Goal: Information Seeking & Learning: Learn about a topic

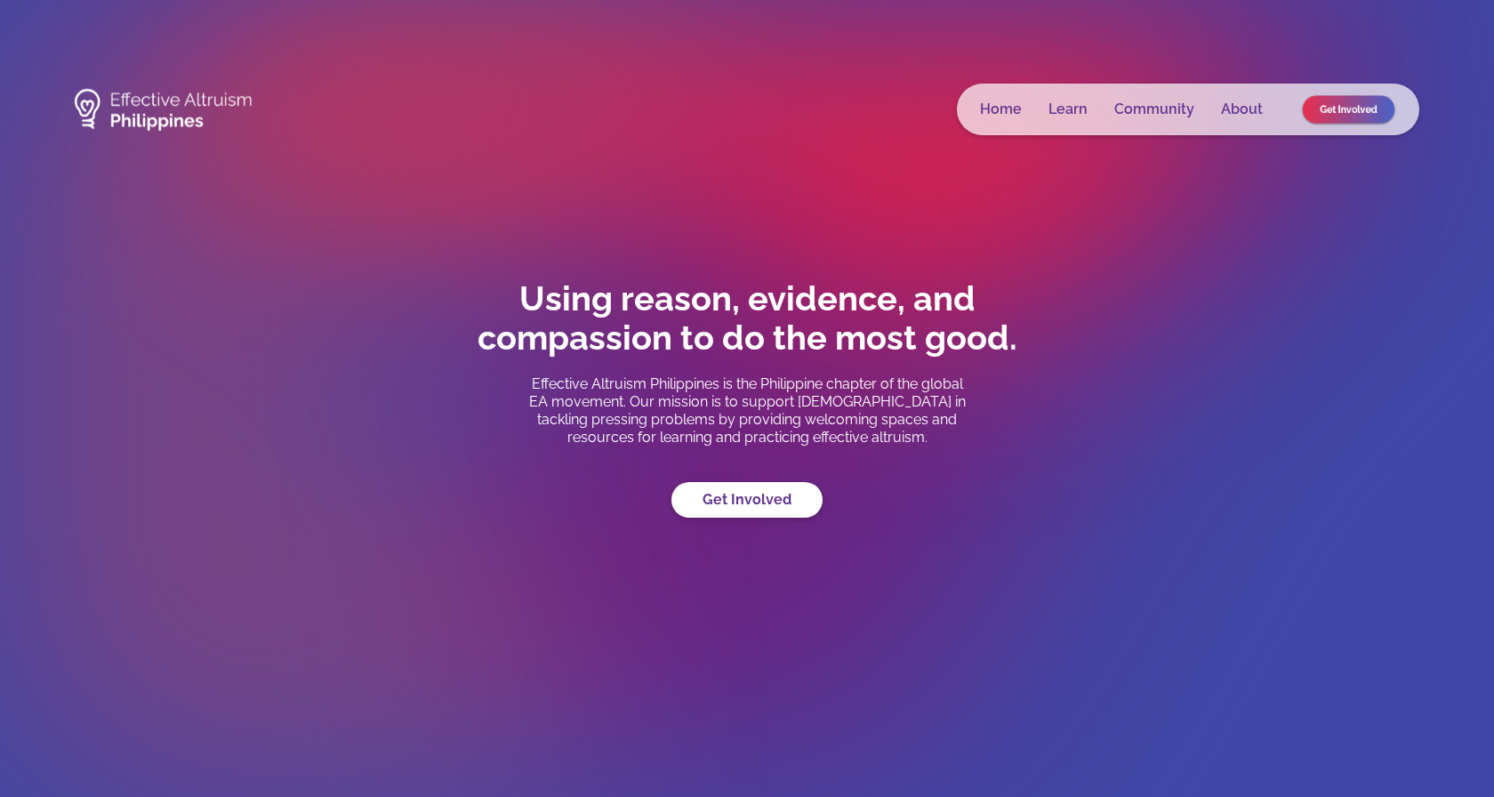
click at [1316, 110] on link "Get Involved" at bounding box center [1349, 110] width 92 height 28
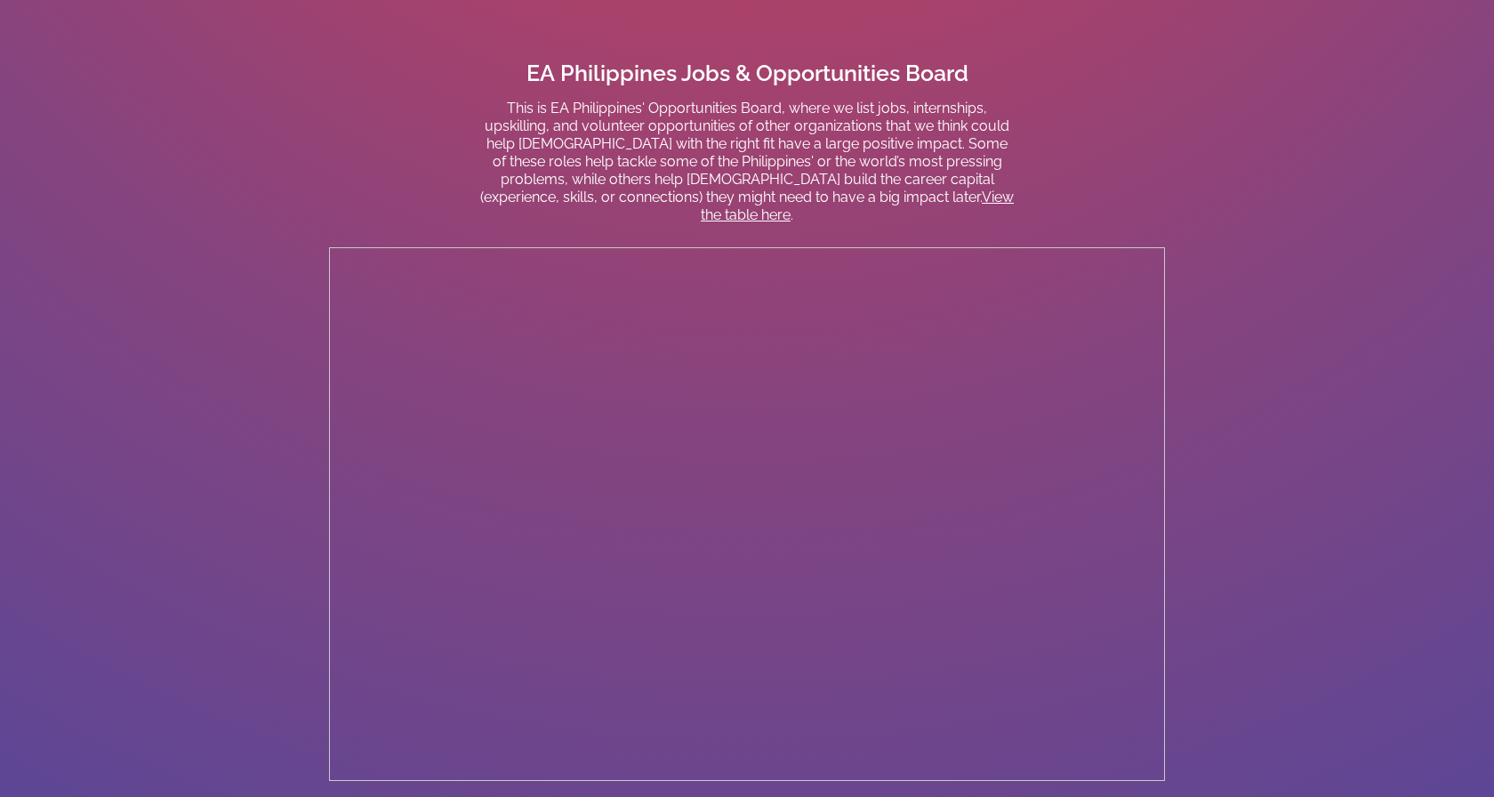
scroll to position [1568, 0]
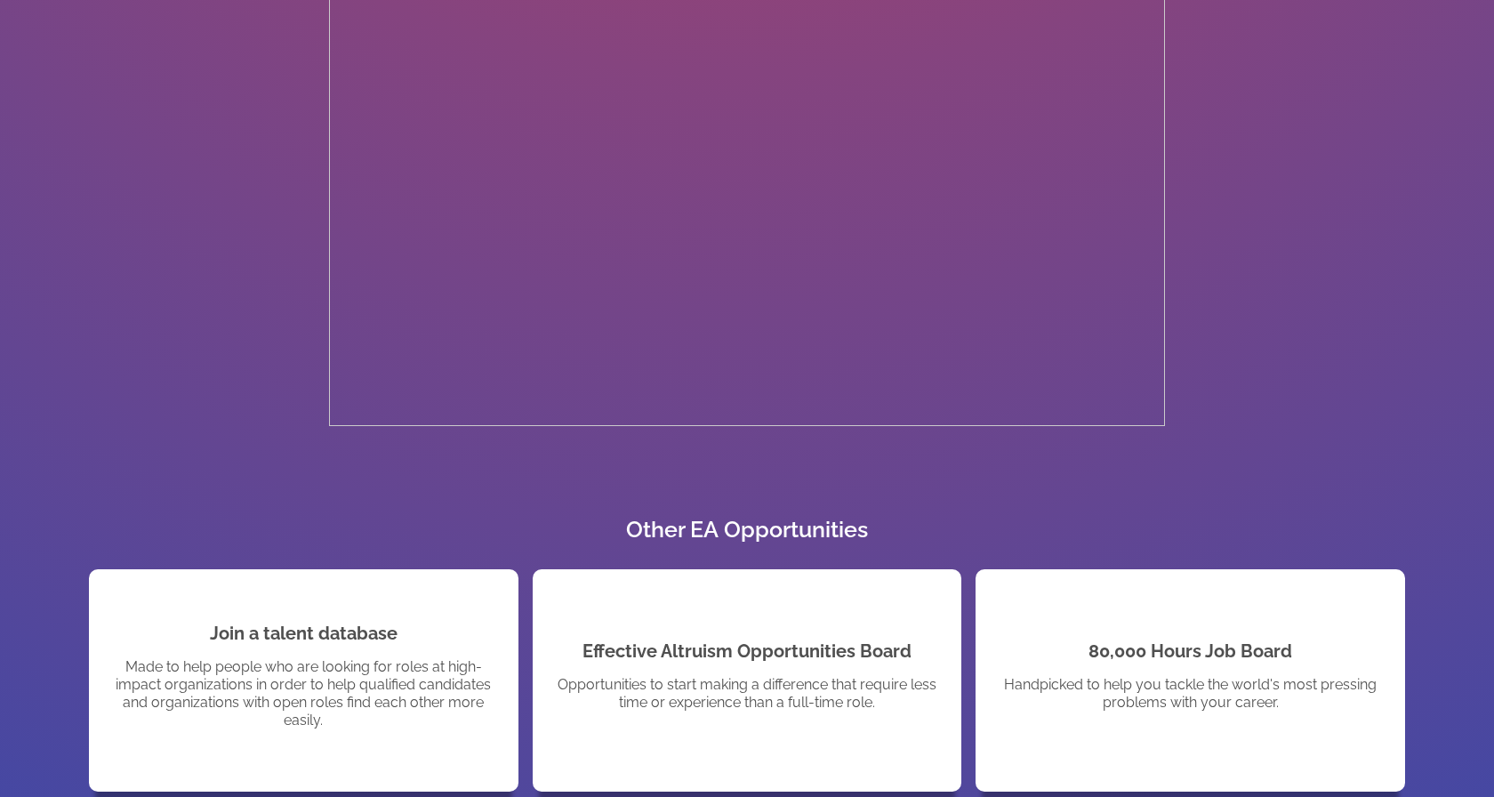
click at [767, 616] on div "Effective Altruism Opportunities Board Opportunities to start making a differen…" at bounding box center [747, 680] width 412 height 151
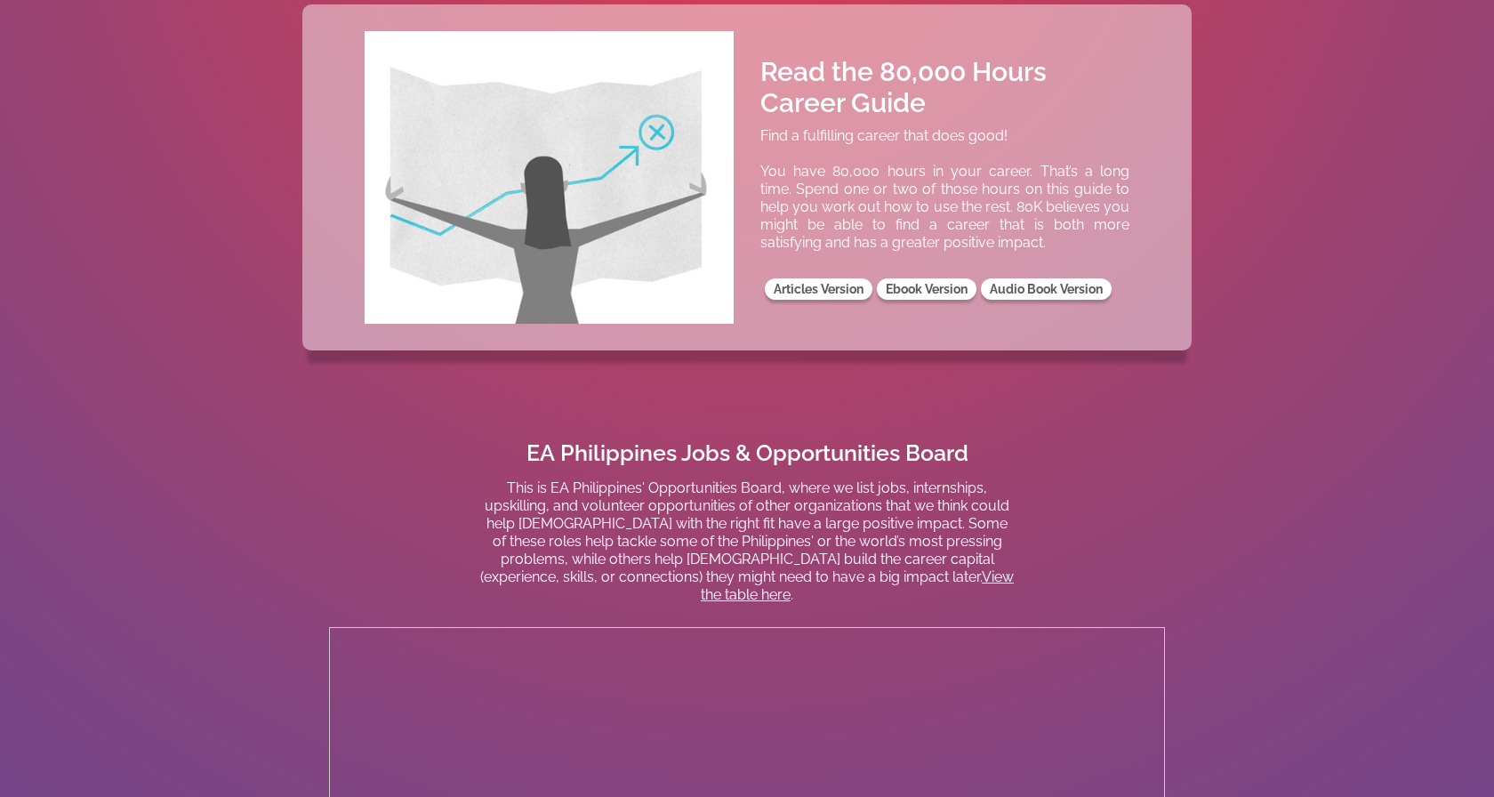
scroll to position [0, 0]
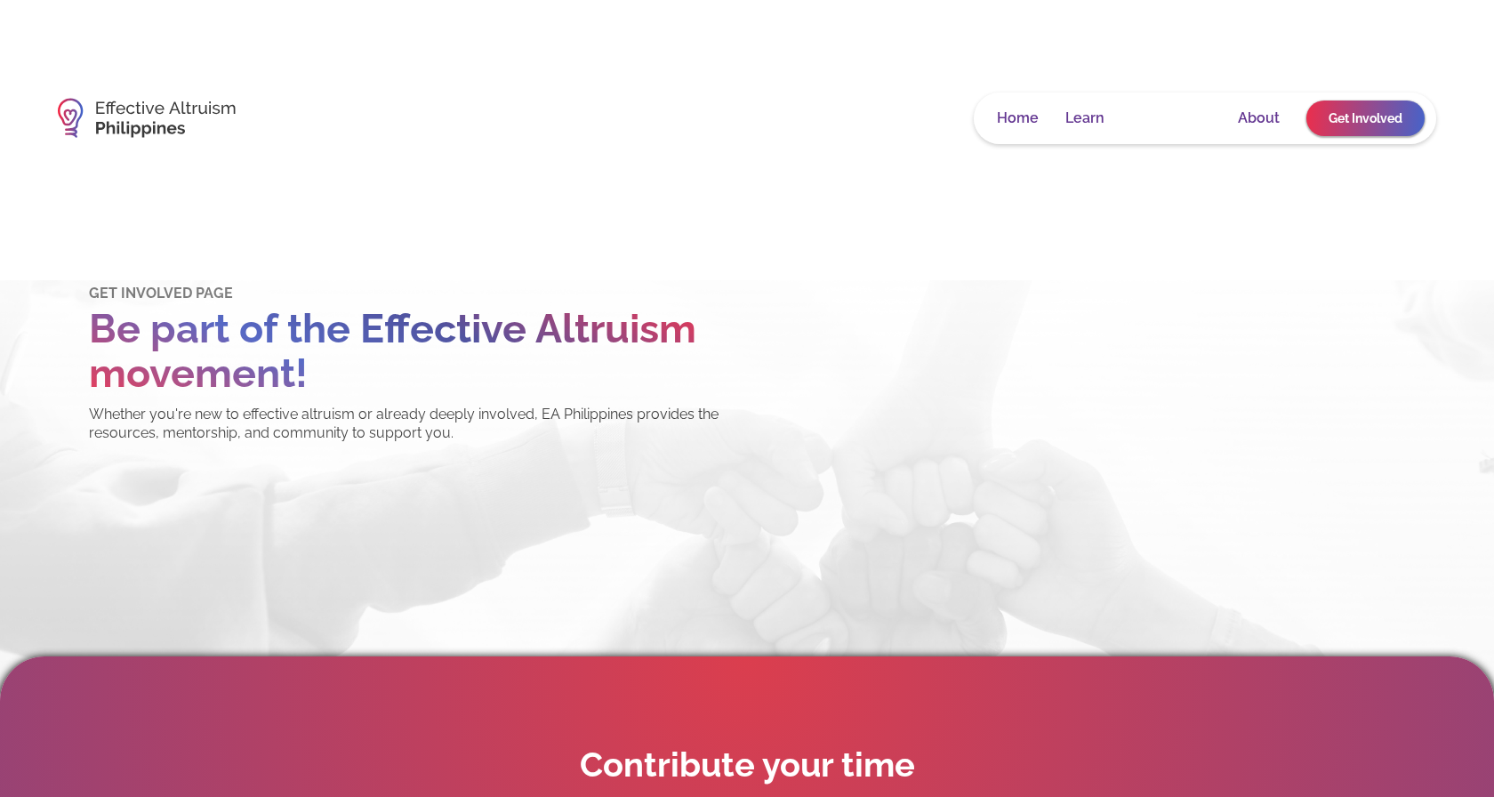
click at [1145, 120] on link "Community" at bounding box center [1171, 118] width 80 height 18
click at [1029, 109] on link "Home" at bounding box center [1018, 118] width 42 height 18
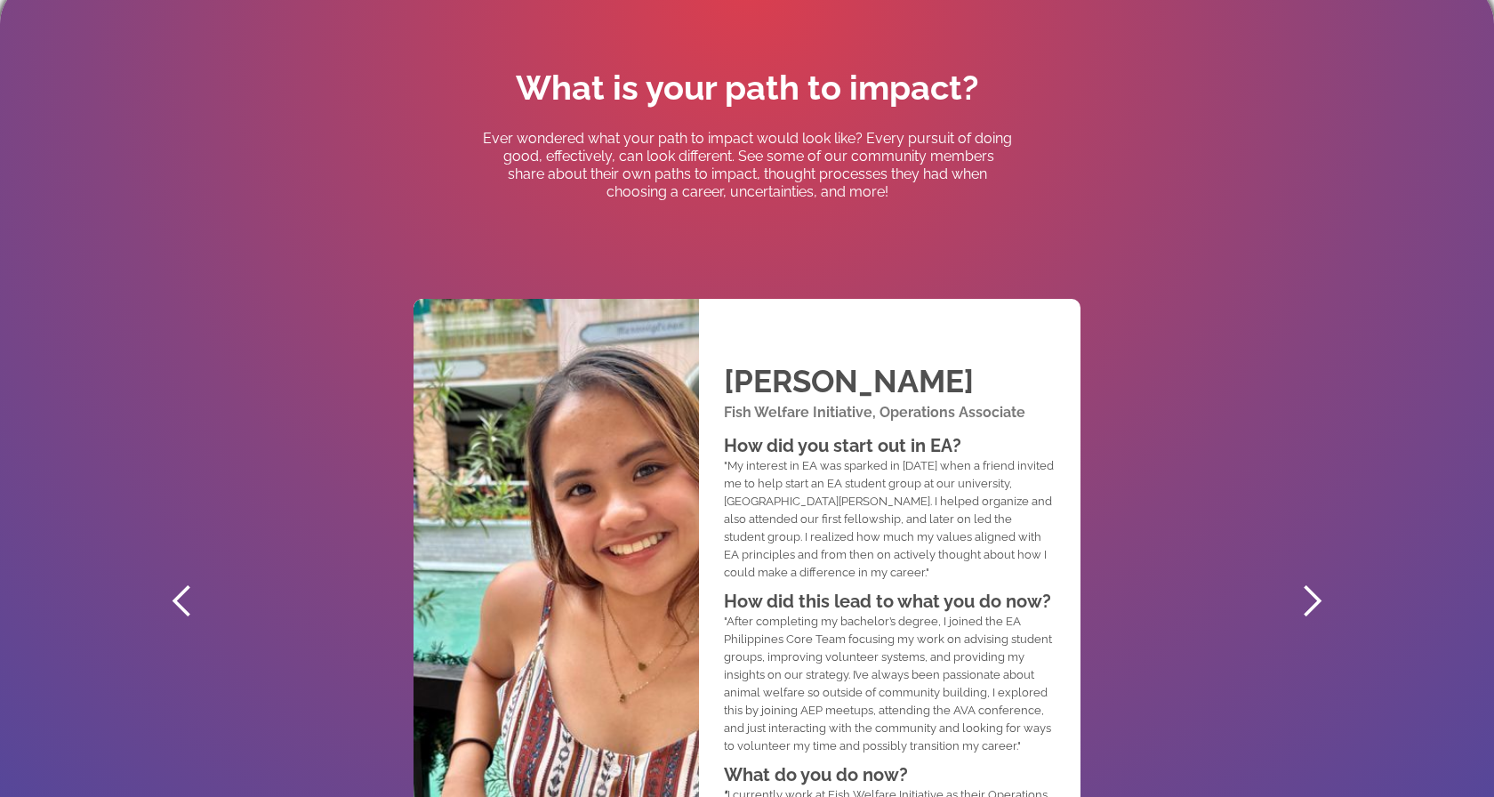
scroll to position [938, 0]
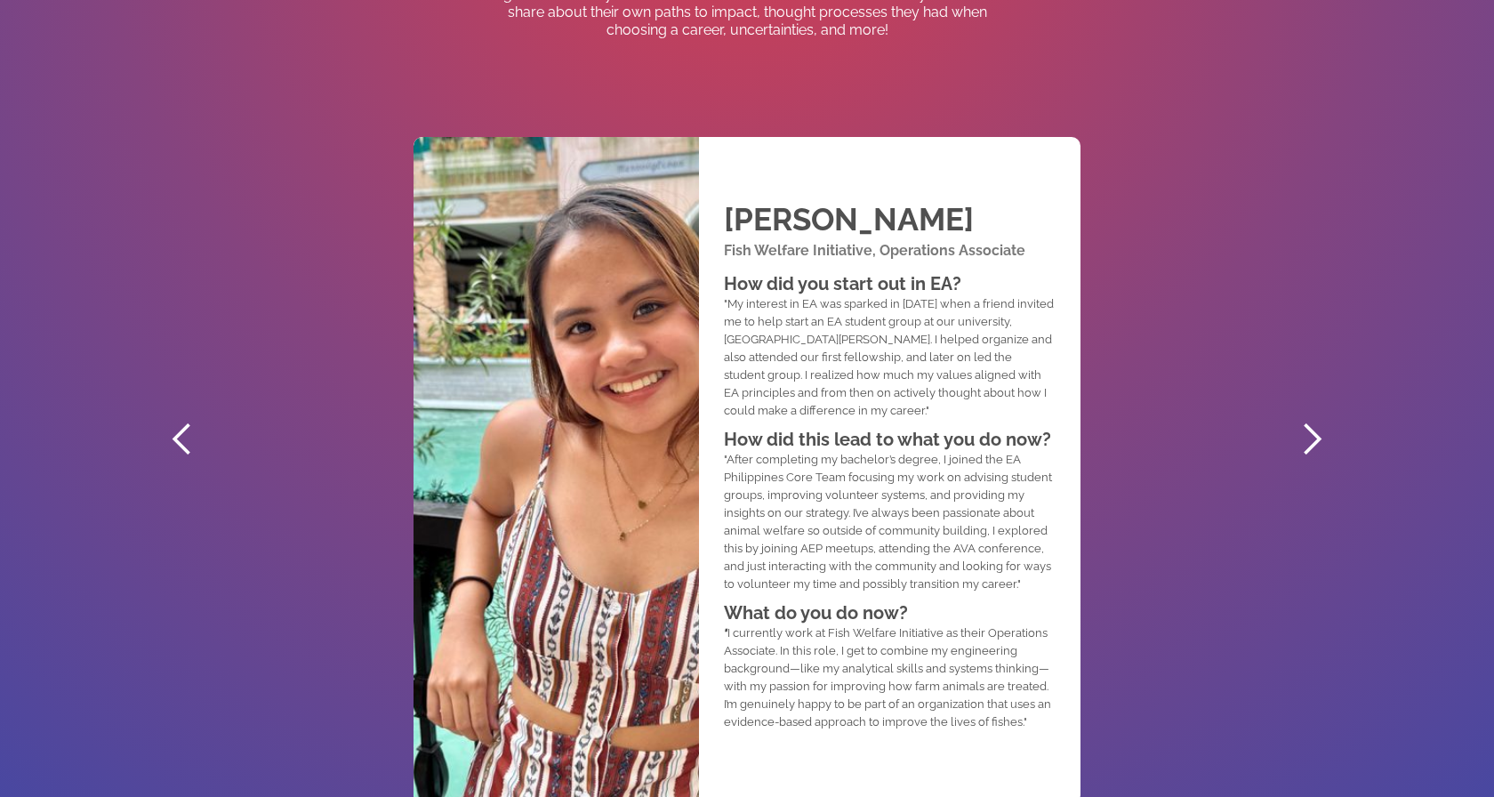
click at [1325, 436] on div "next slide" at bounding box center [1312, 439] width 36 height 36
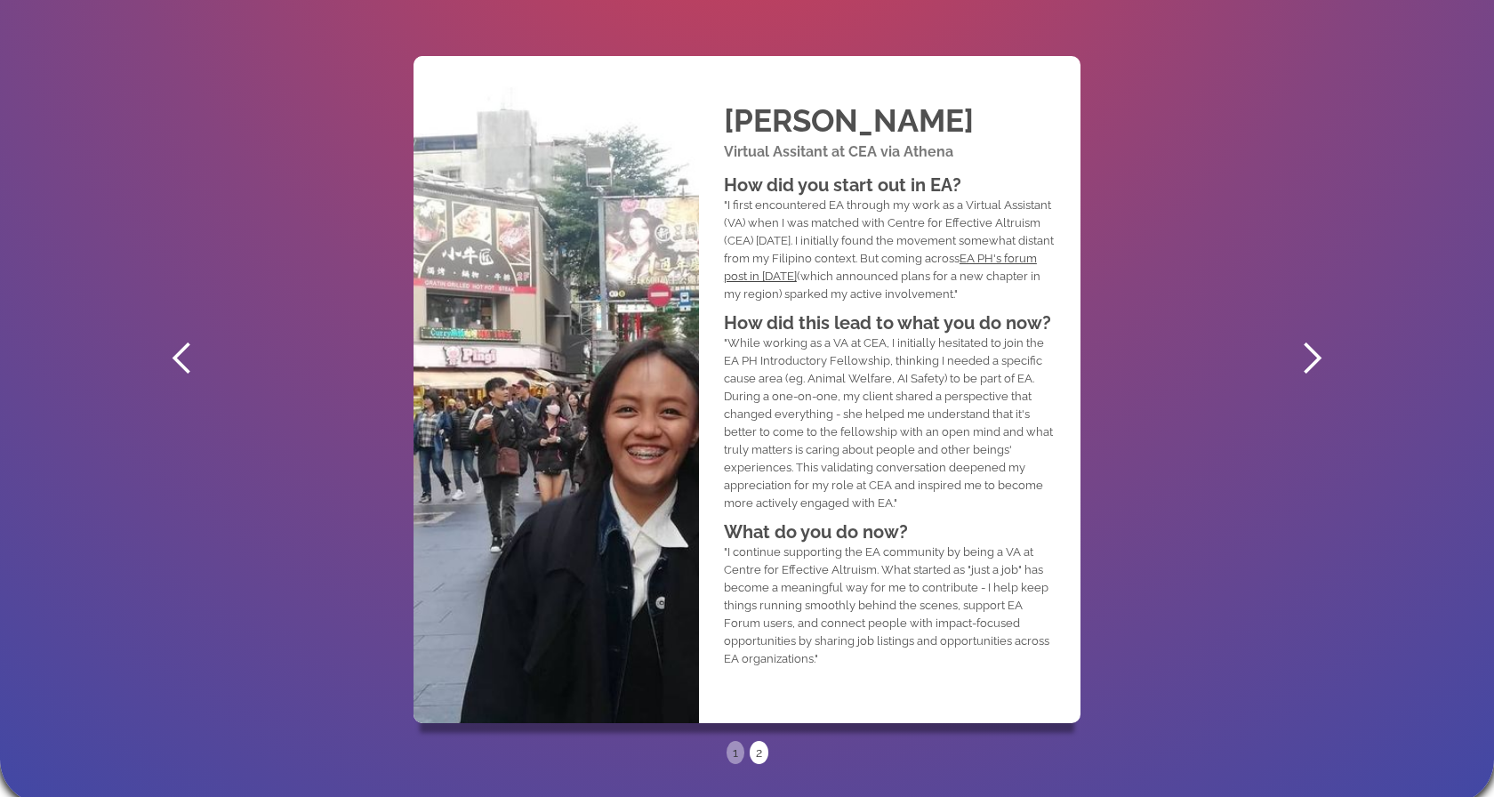
scroll to position [1080, 0]
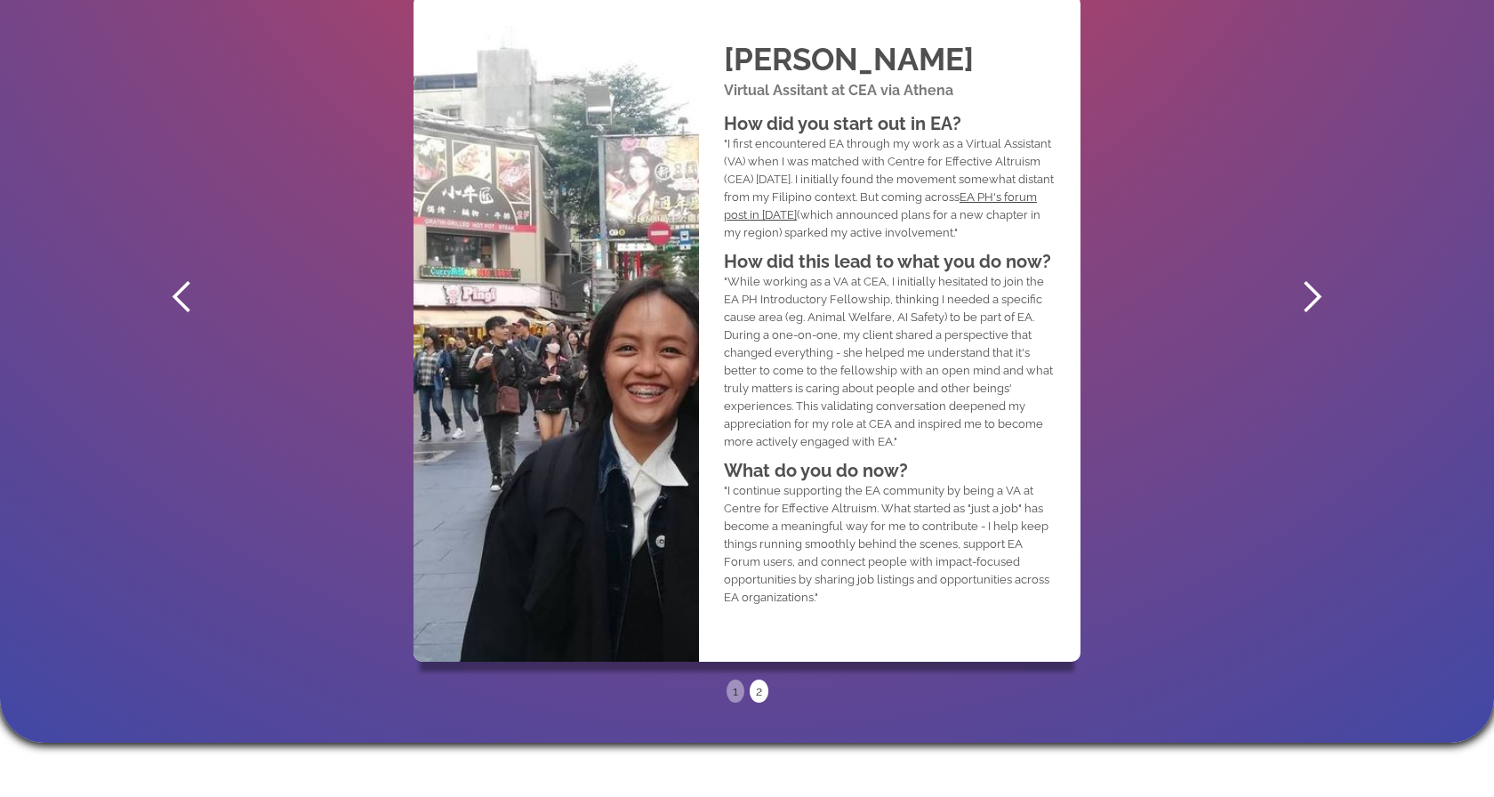
click at [1315, 293] on div "next slide" at bounding box center [1312, 297] width 36 height 36
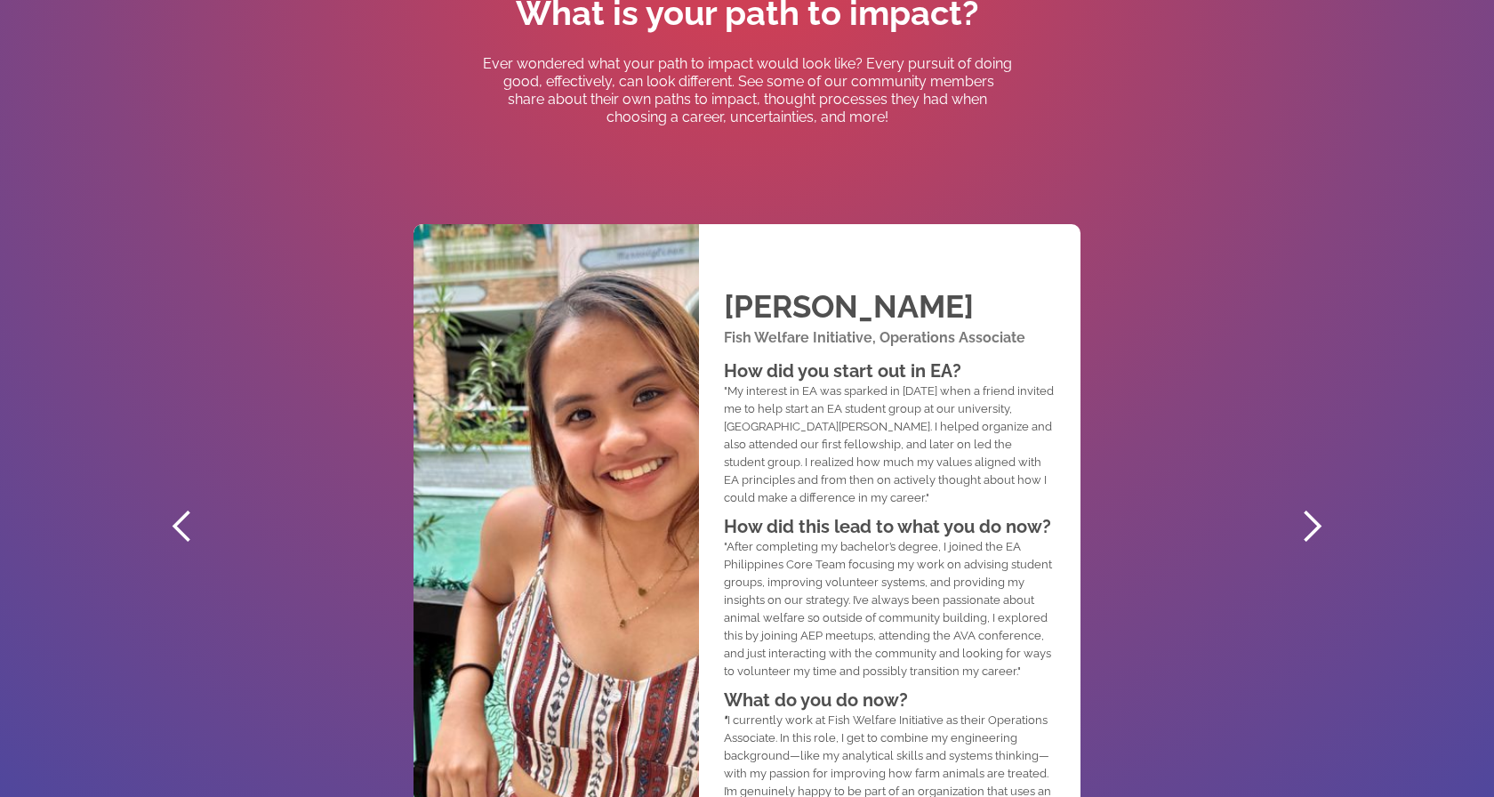
scroll to position [953, 0]
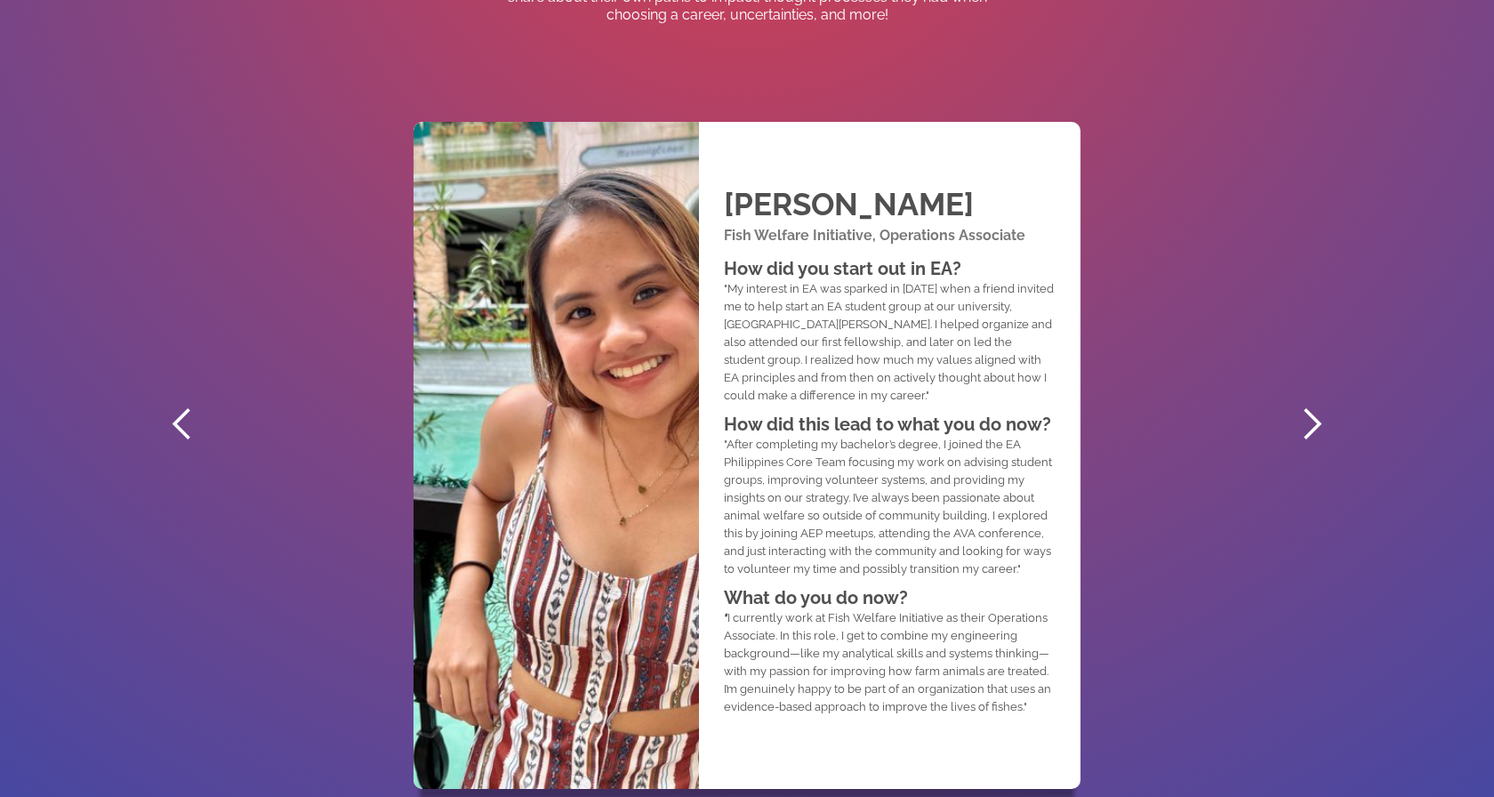
click at [1311, 430] on div "next slide" at bounding box center [1312, 424] width 36 height 36
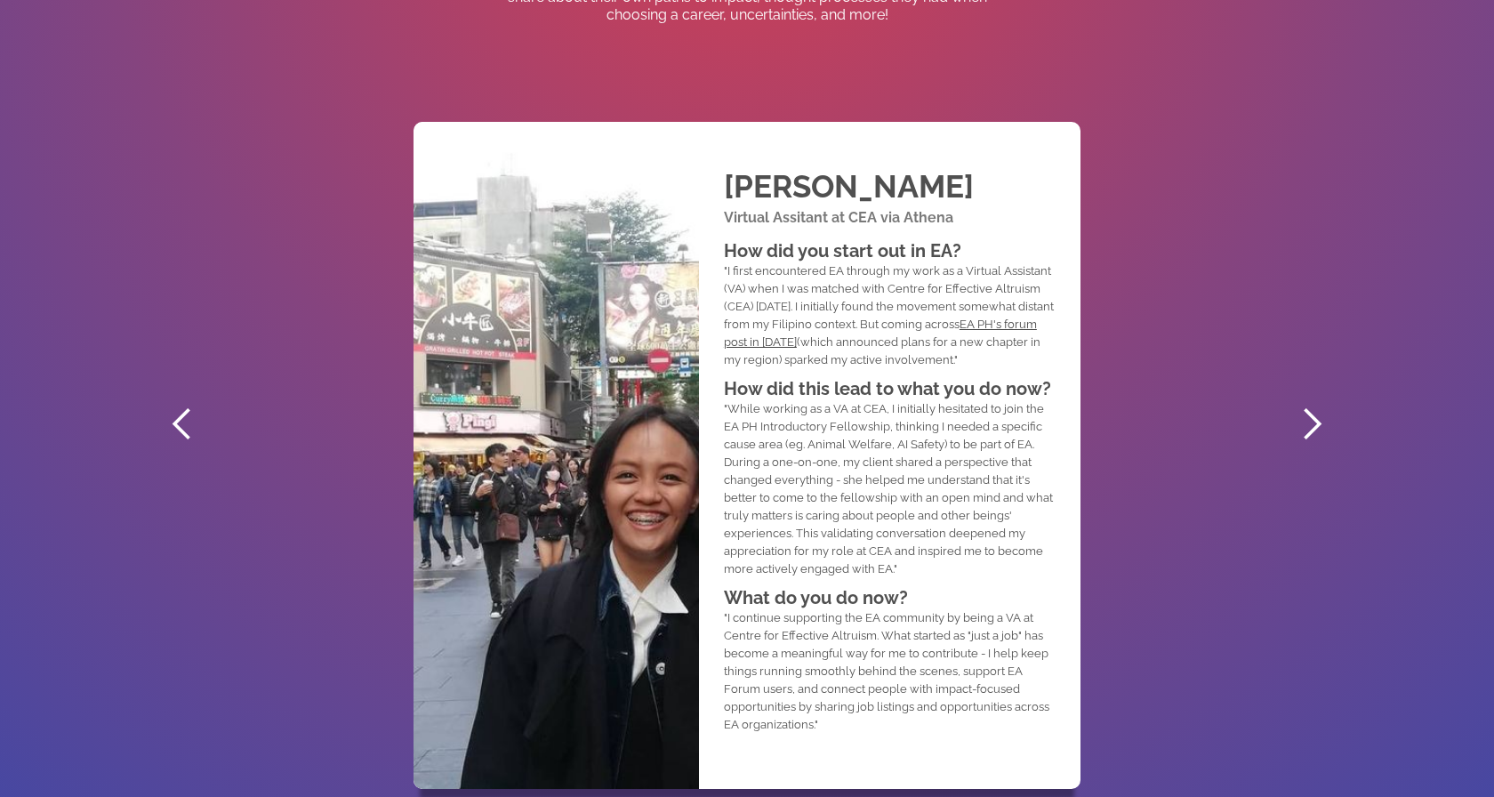
click at [193, 407] on div "previous slide" at bounding box center [182, 424] width 36 height 36
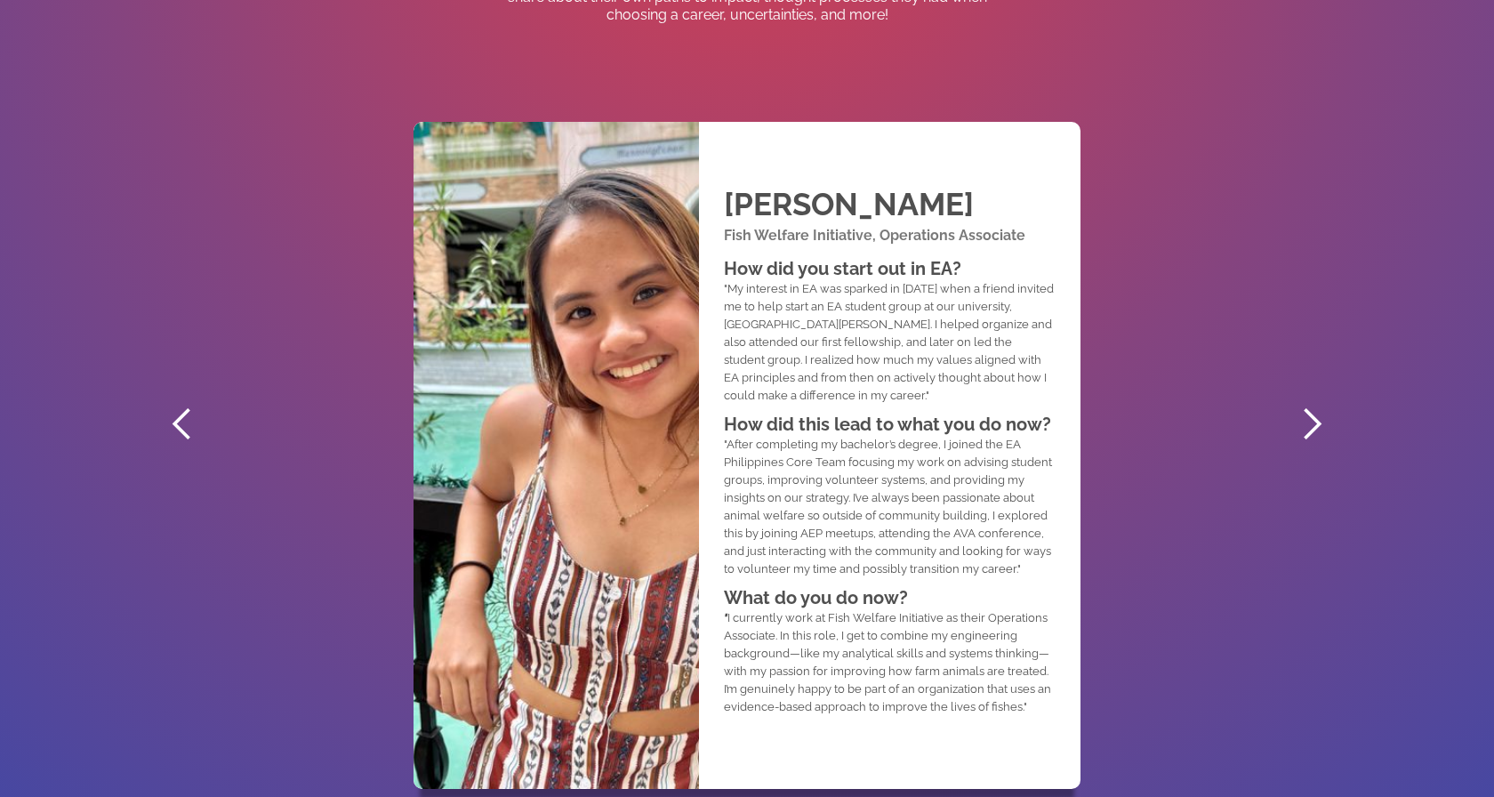
click at [1303, 414] on div "next slide" at bounding box center [1312, 424] width 36 height 36
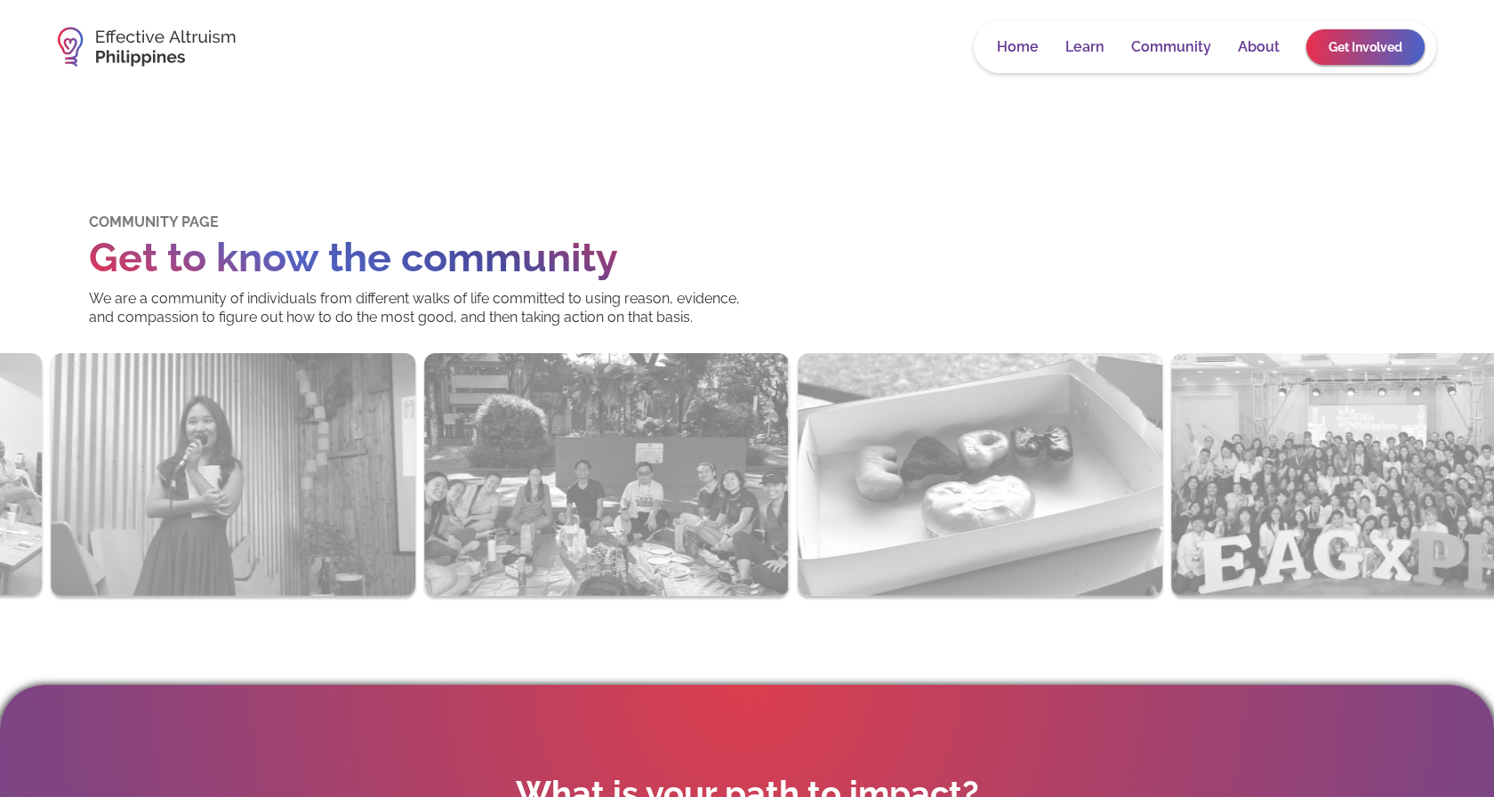
scroll to position [0, 0]
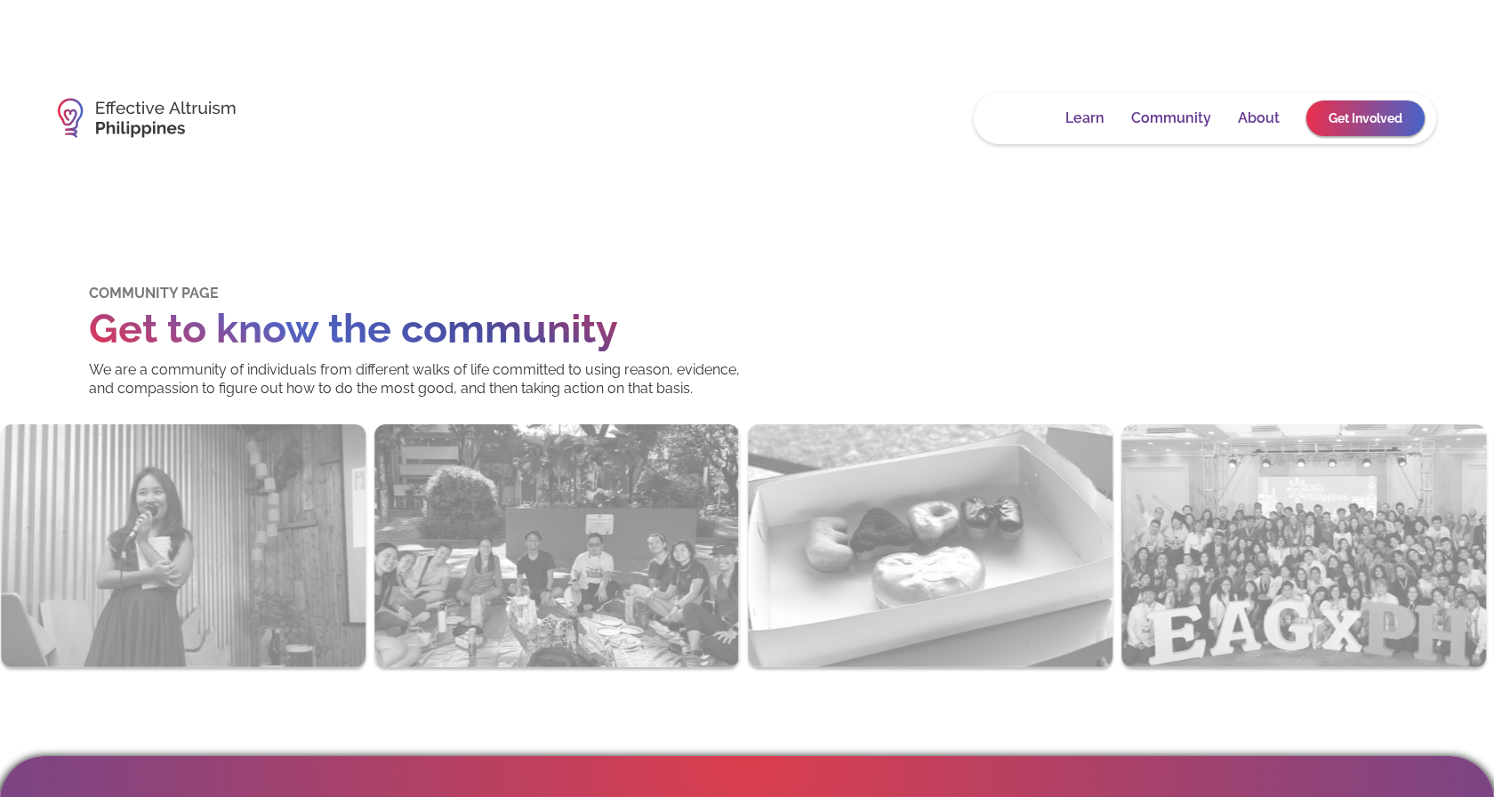
click at [1020, 115] on link "Home" at bounding box center [1018, 118] width 42 height 18
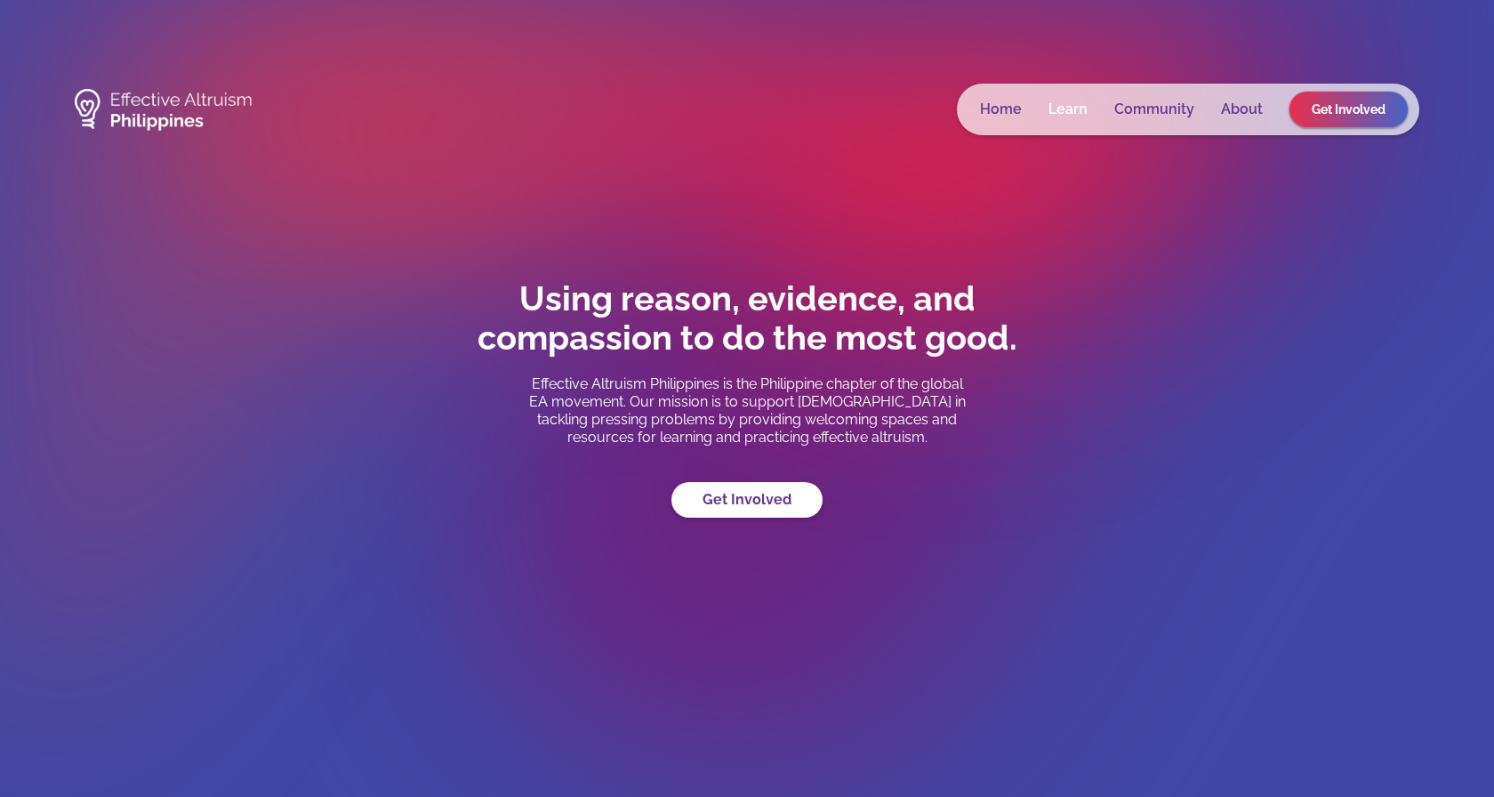
click at [1070, 105] on link "Learn" at bounding box center [1067, 109] width 39 height 18
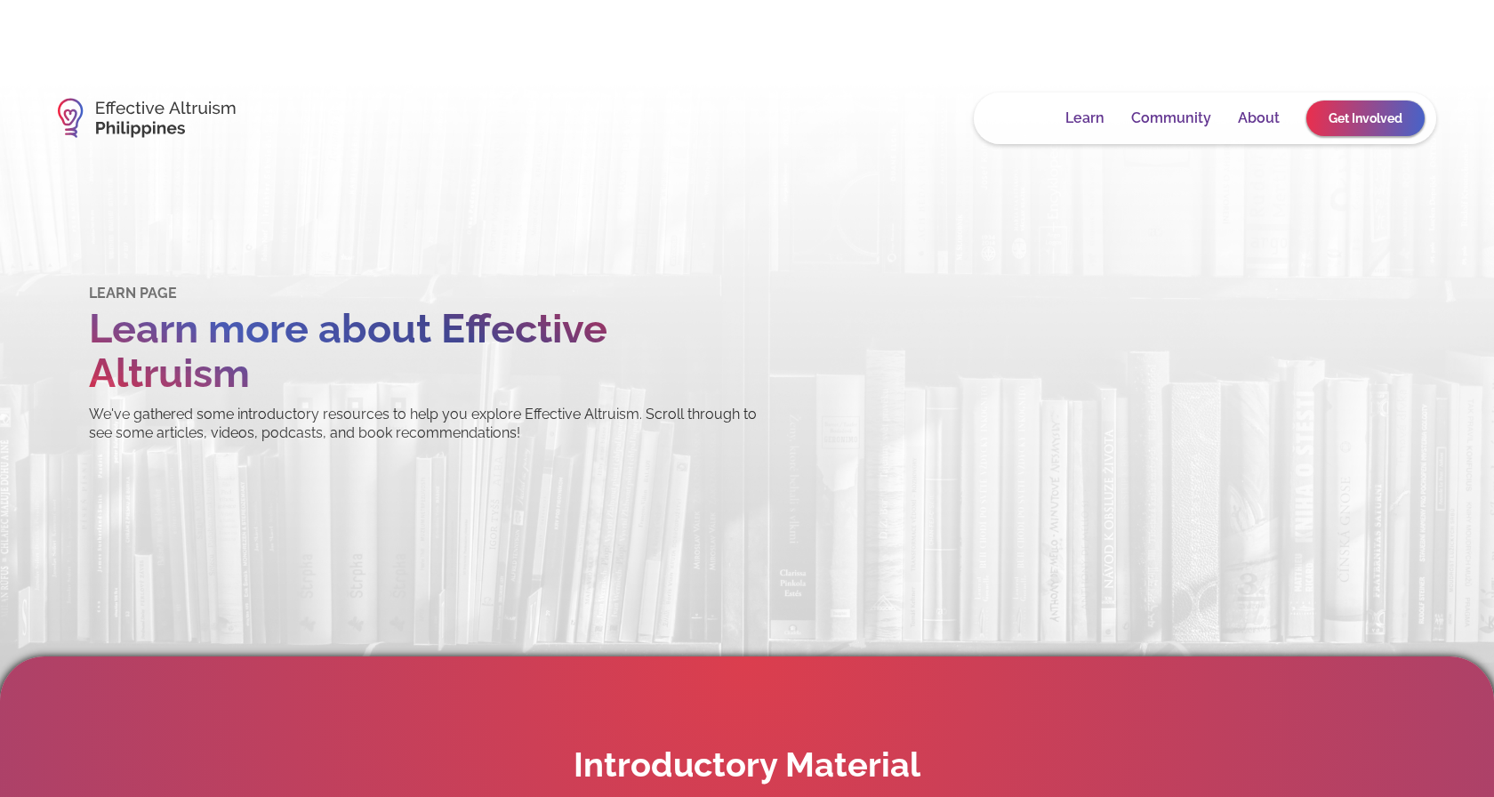
click at [1025, 115] on link "Home" at bounding box center [1018, 118] width 42 height 18
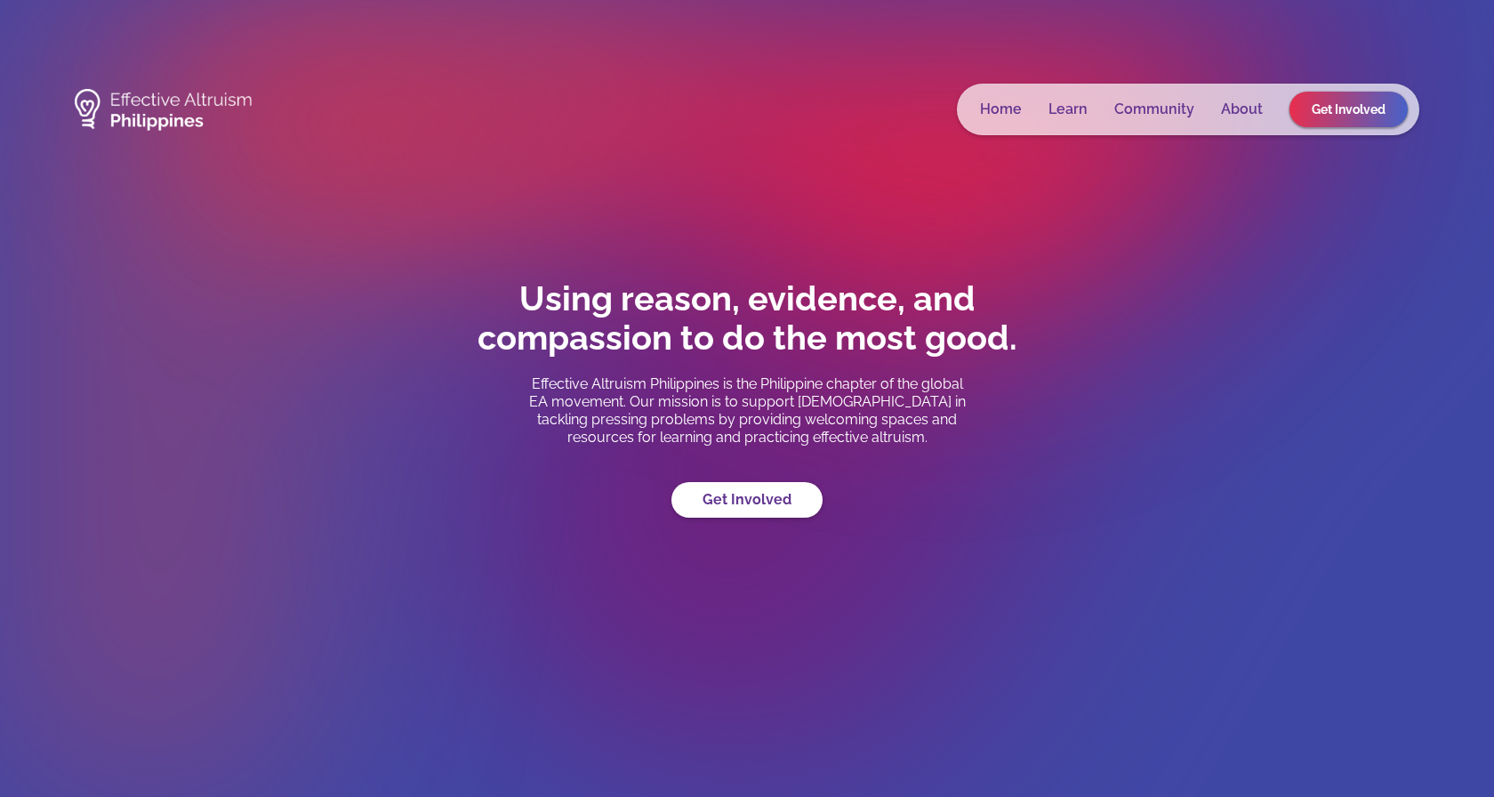
click at [1168, 100] on div "Home Learn Community About Get Involved" at bounding box center [1188, 110] width 462 height 52
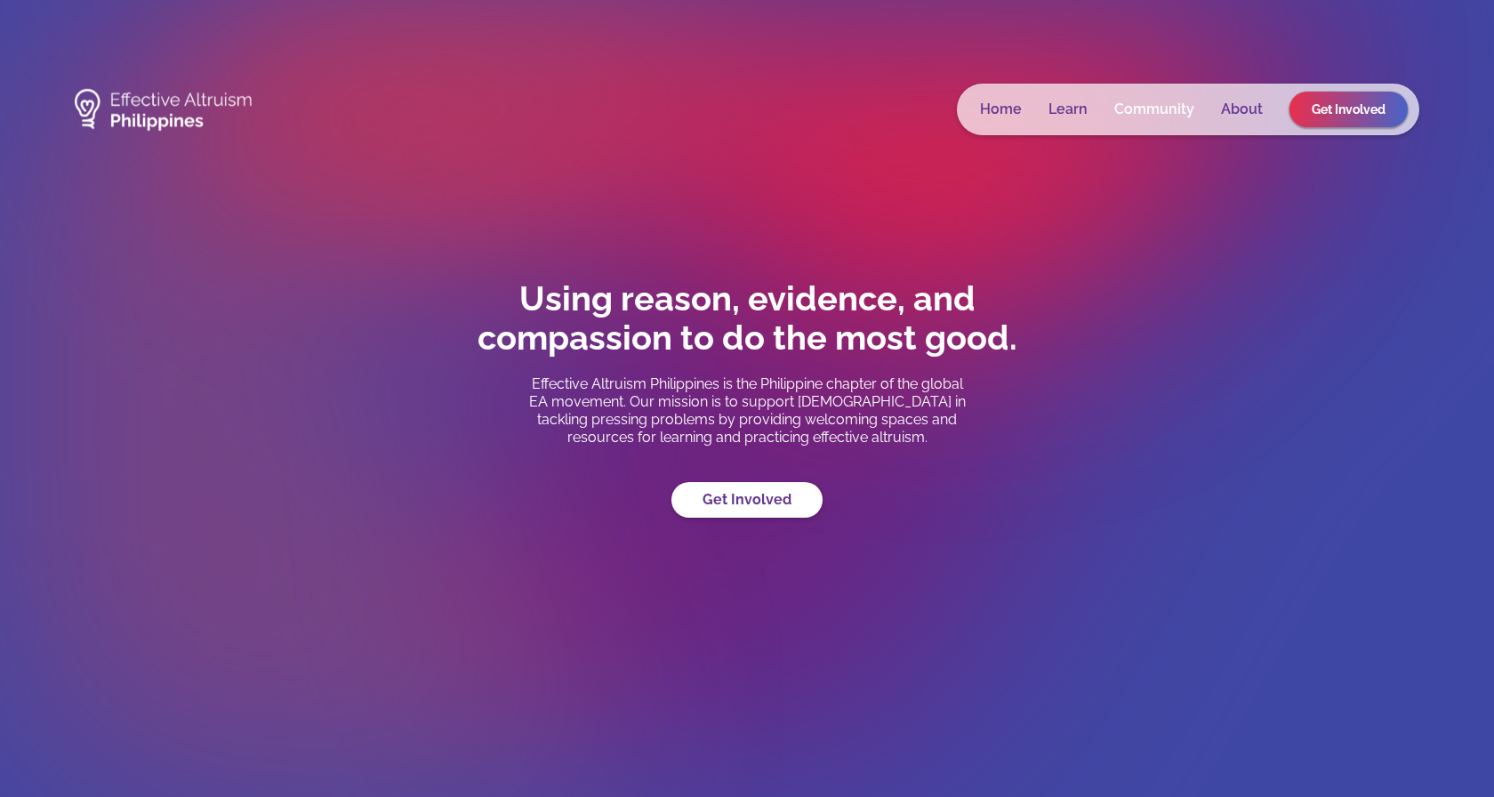
click at [1168, 106] on link "Community" at bounding box center [1154, 109] width 80 height 18
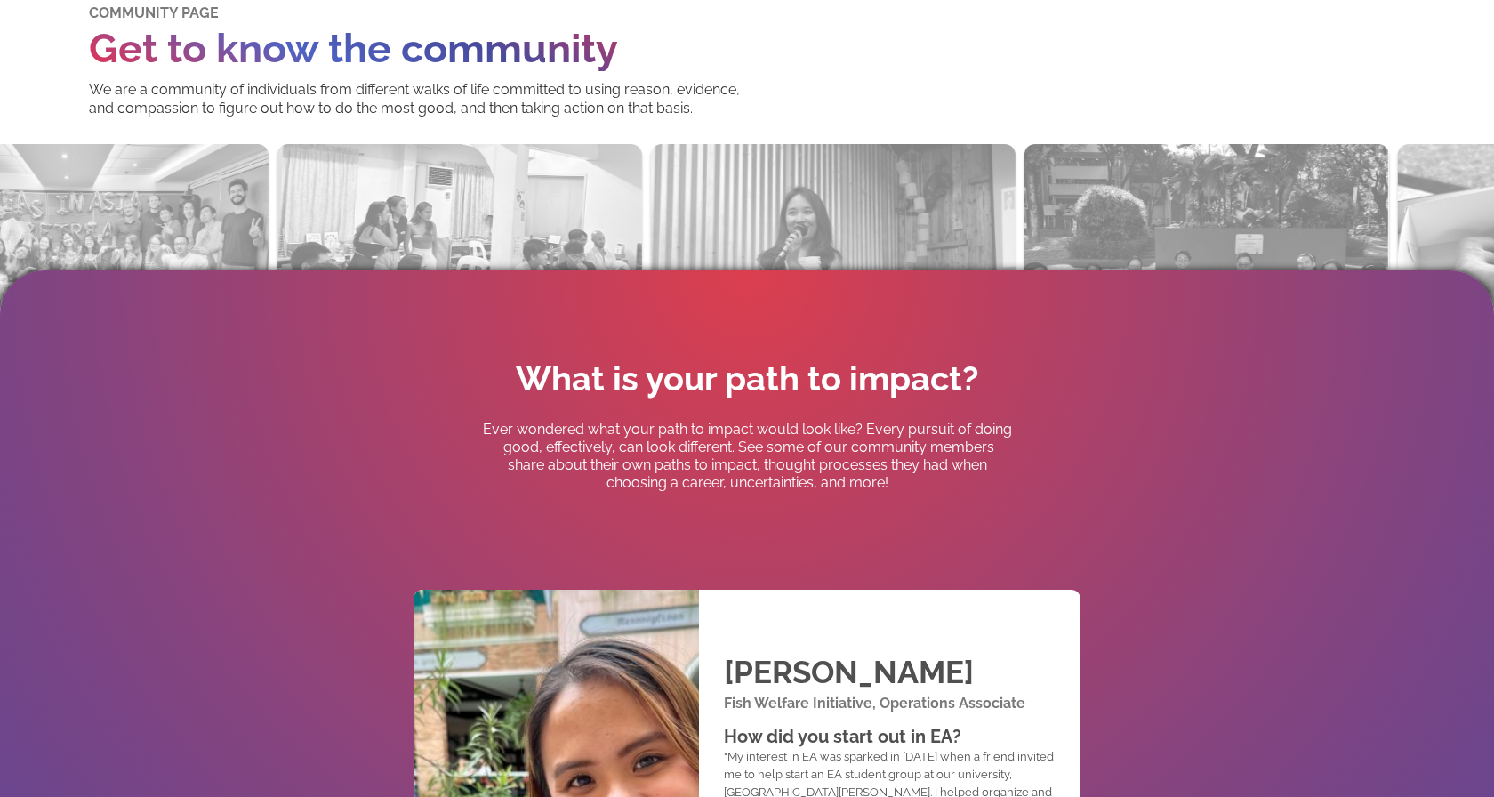
scroll to position [860, 0]
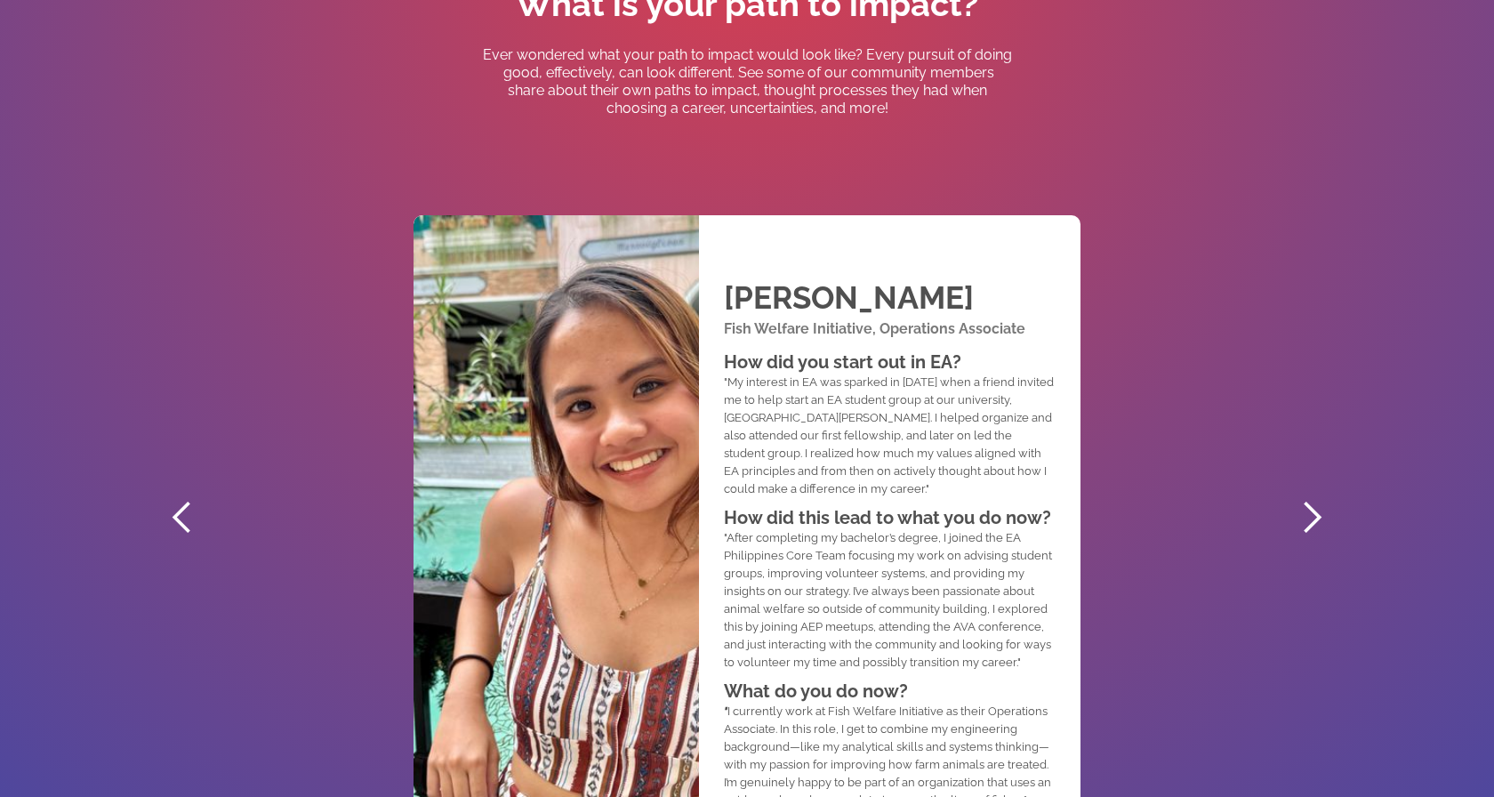
click at [1287, 527] on div "next slide" at bounding box center [1311, 517] width 71 height 800
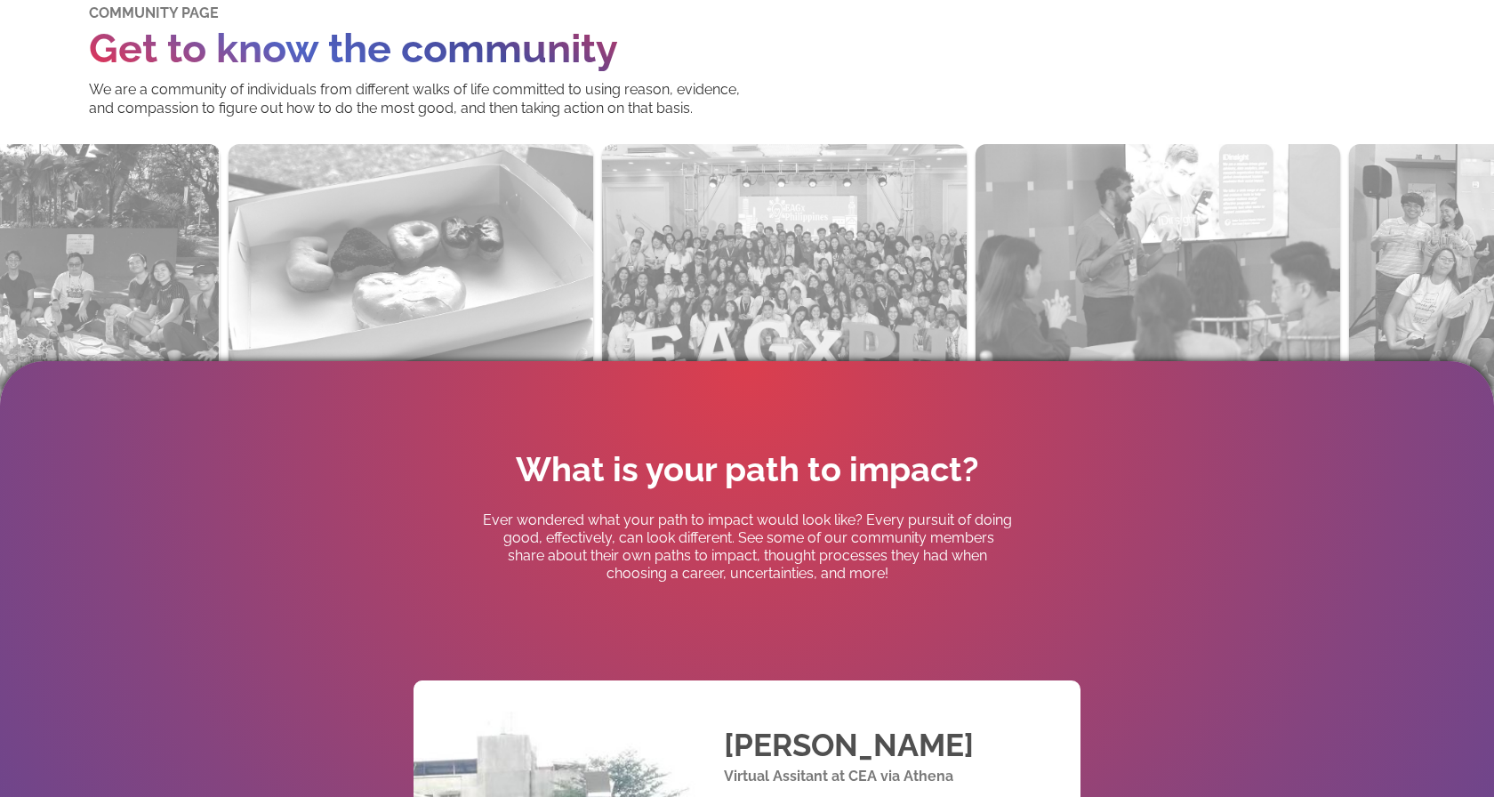
scroll to position [0, 0]
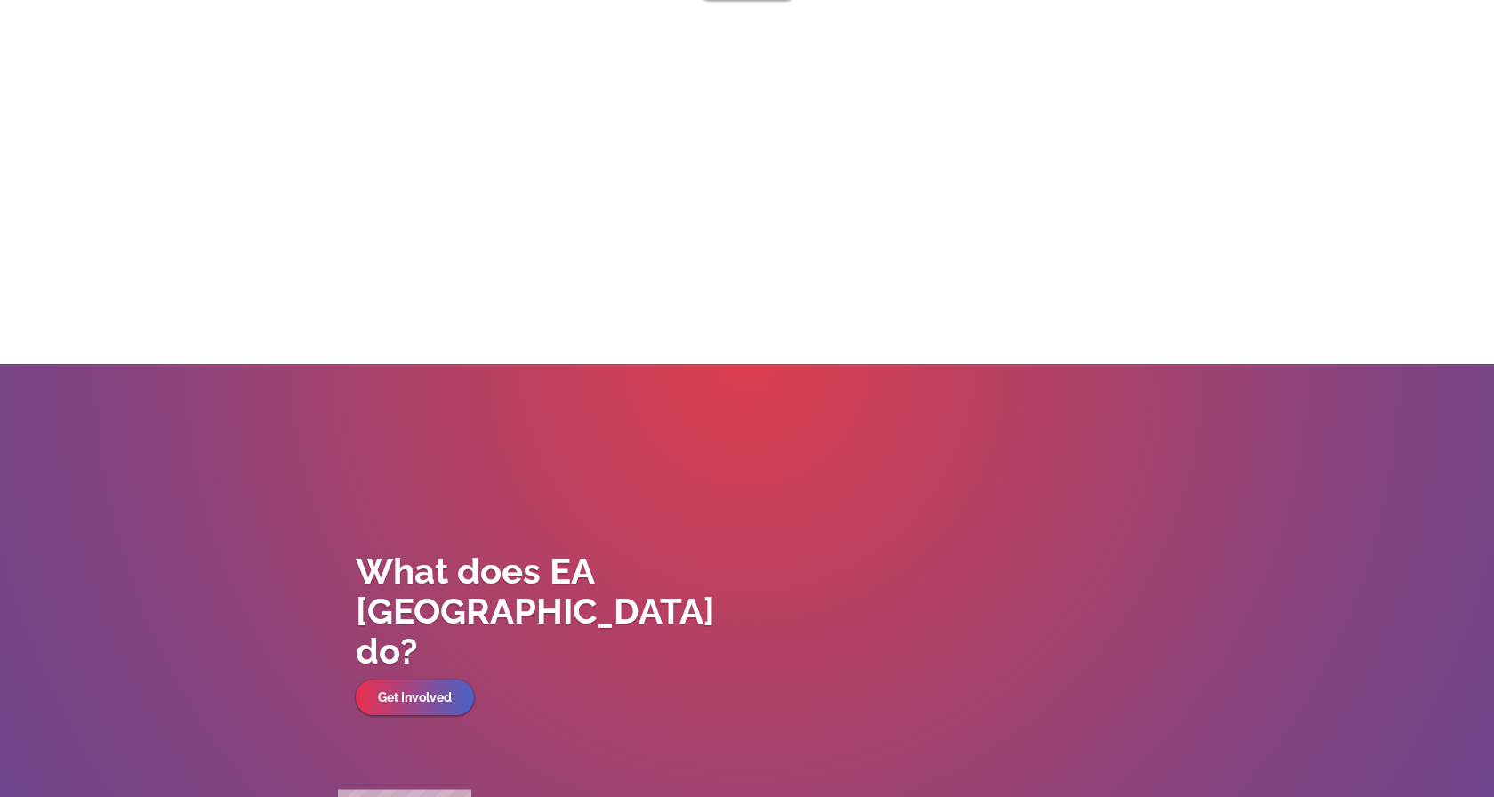
scroll to position [6390, 0]
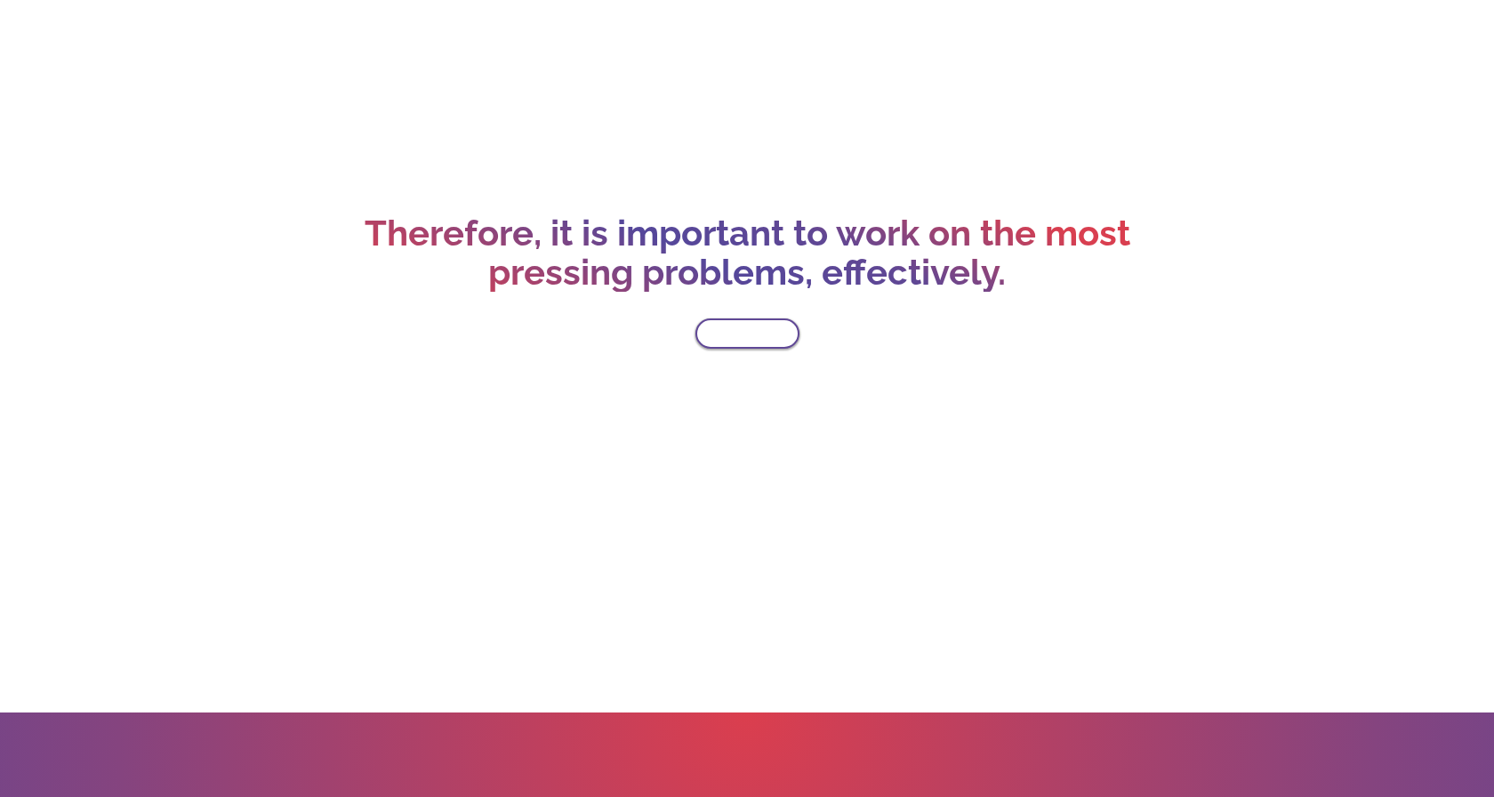
click at [747, 341] on link "Learn More" at bounding box center [747, 333] width 104 height 30
click at [748, 328] on link "Learn More" at bounding box center [747, 333] width 104 height 30
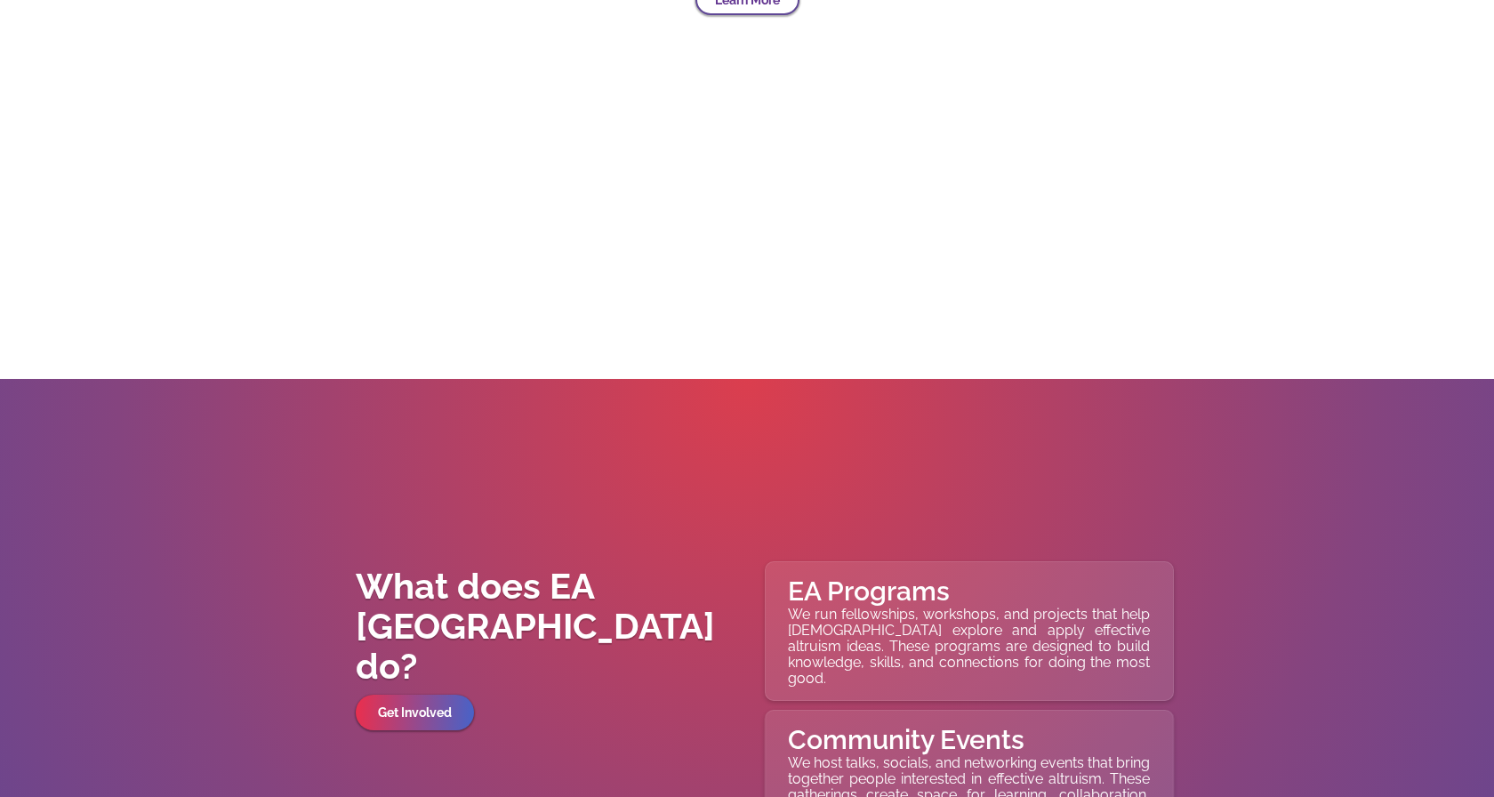
scroll to position [6404, 0]
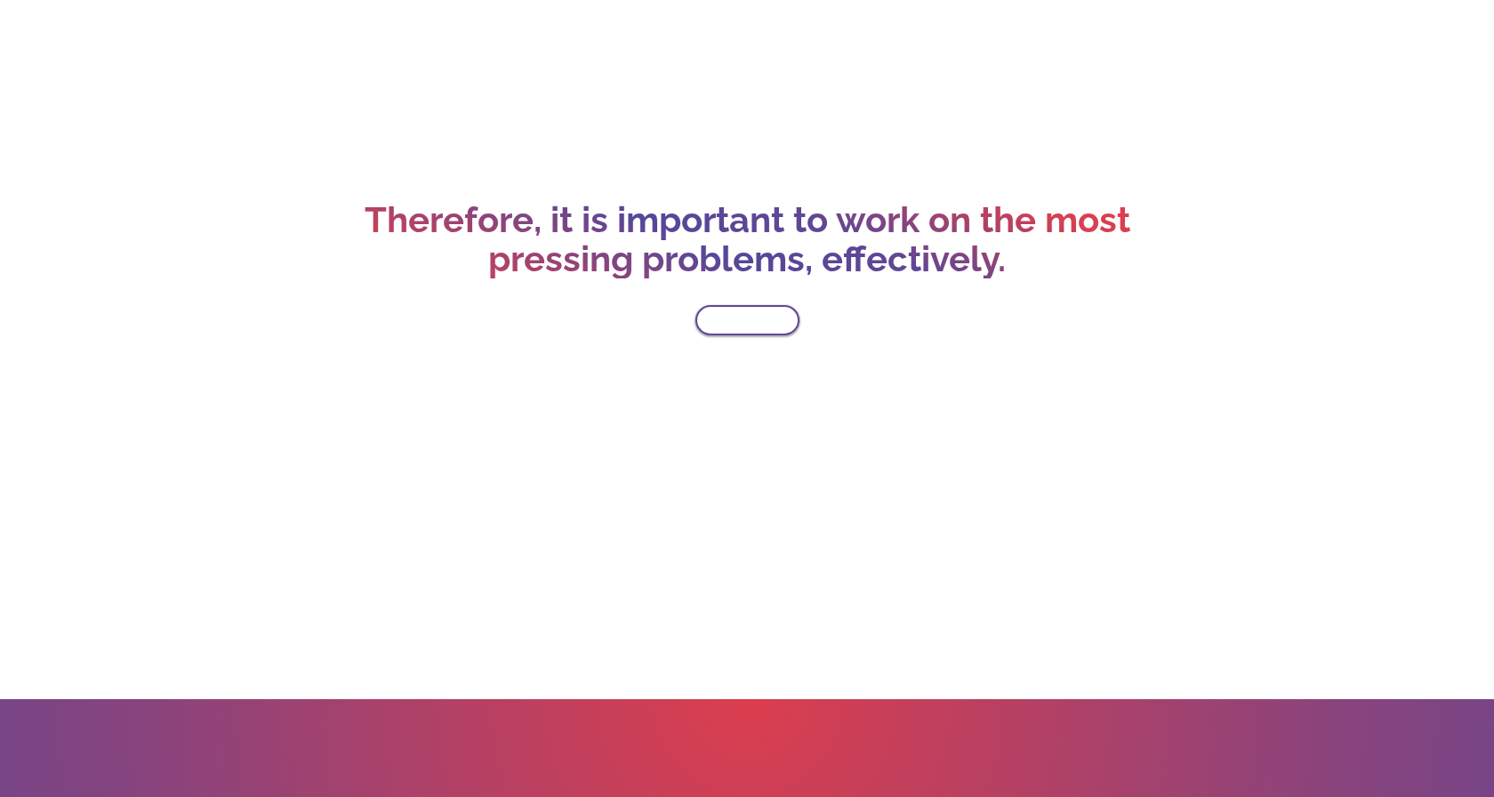
click at [767, 328] on link "Learn More" at bounding box center [747, 320] width 104 height 30
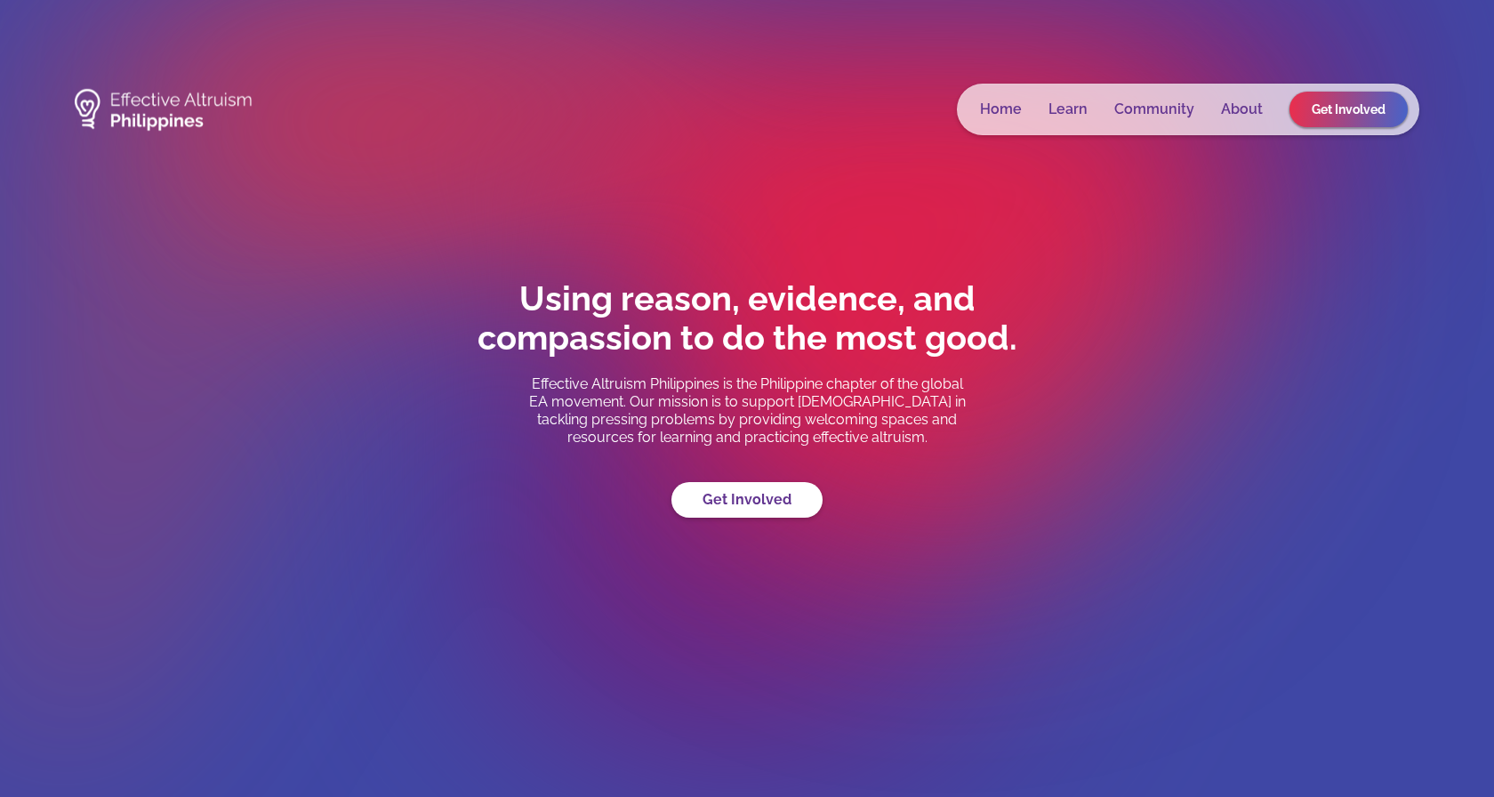
scroll to position [4, 0]
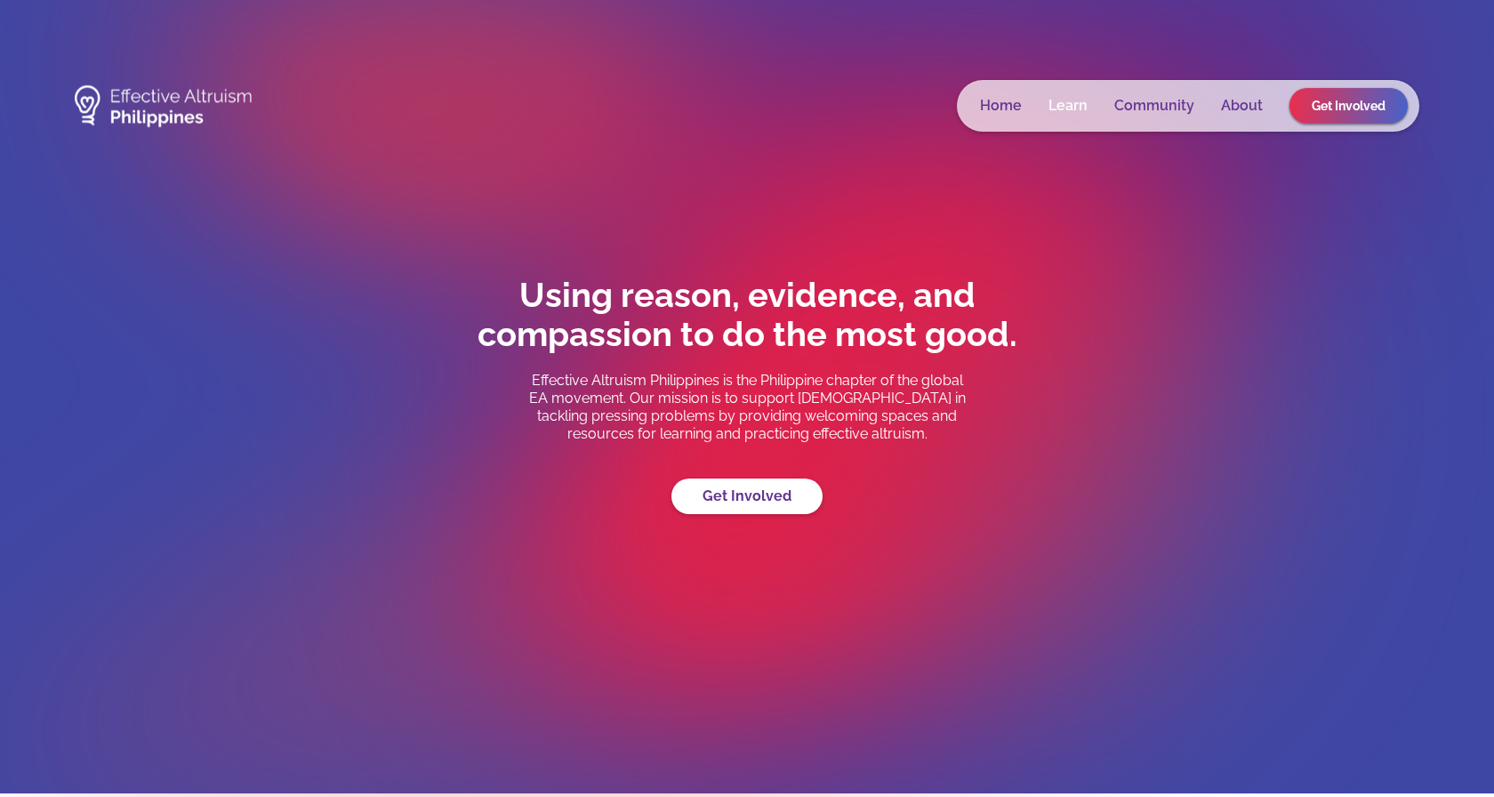
click at [1066, 105] on link "Learn" at bounding box center [1067, 106] width 39 height 18
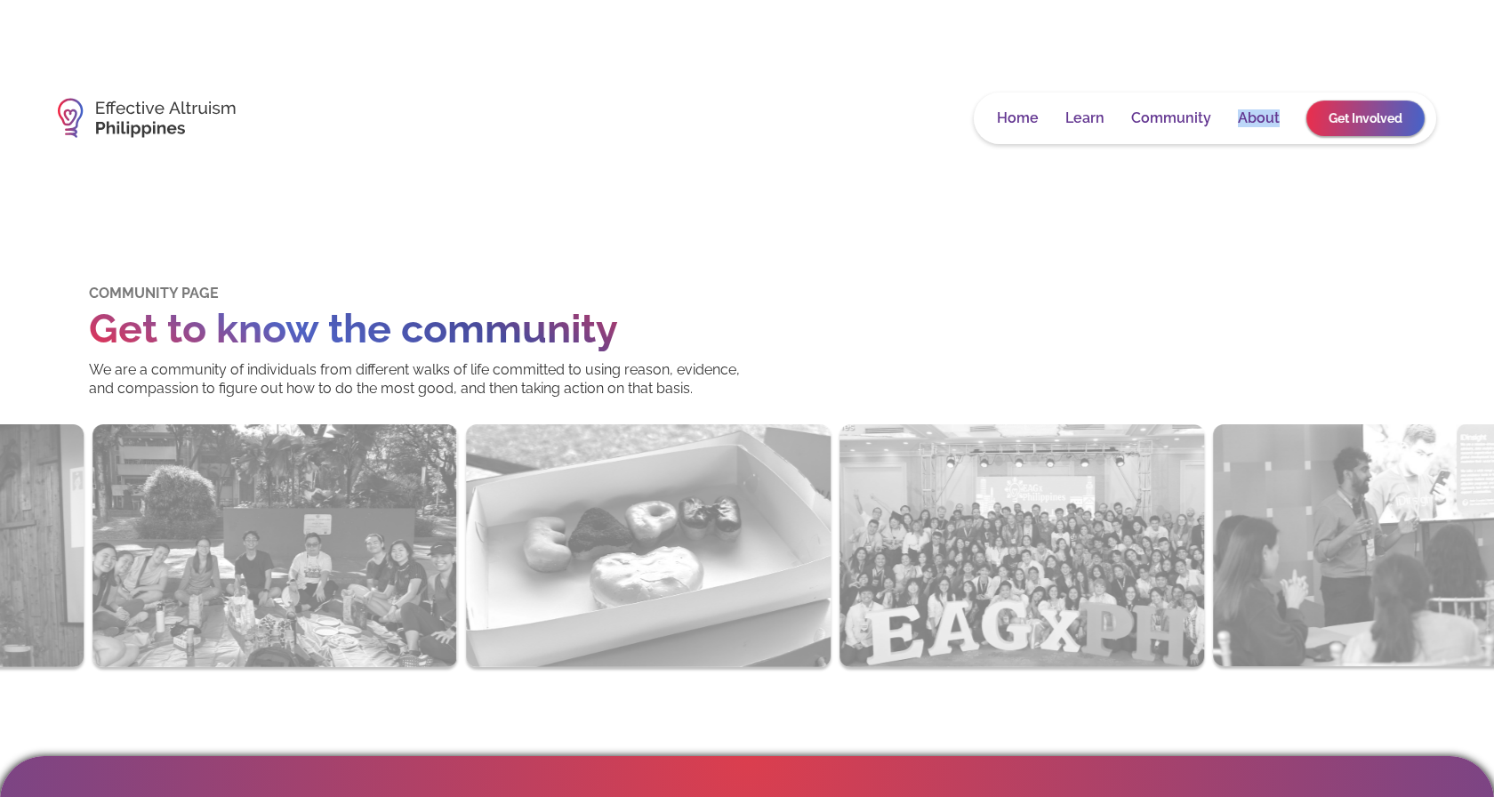
click at [1372, 116] on link "Get Involved" at bounding box center [1365, 118] width 118 height 36
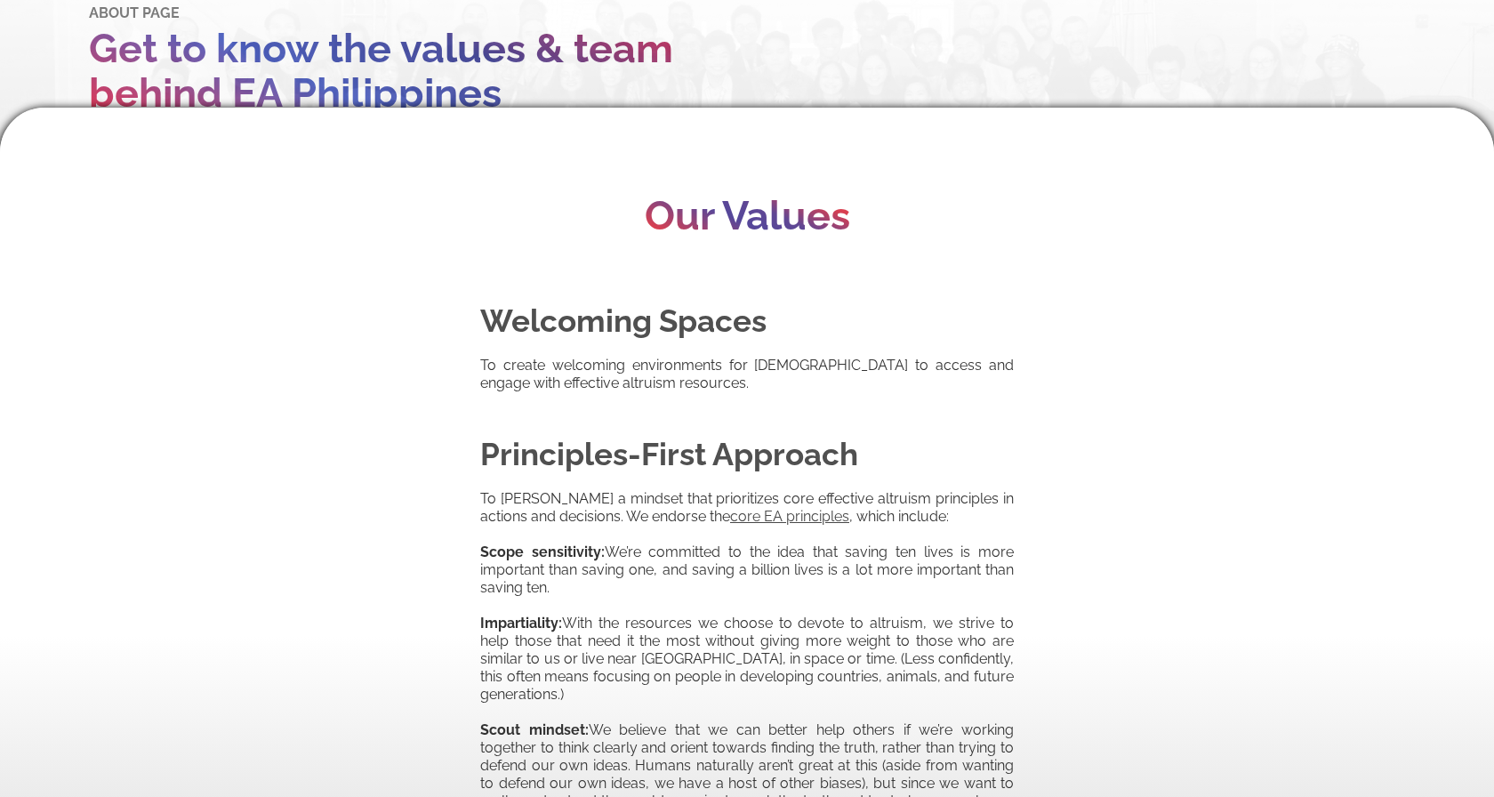
scroll to position [563, 0]
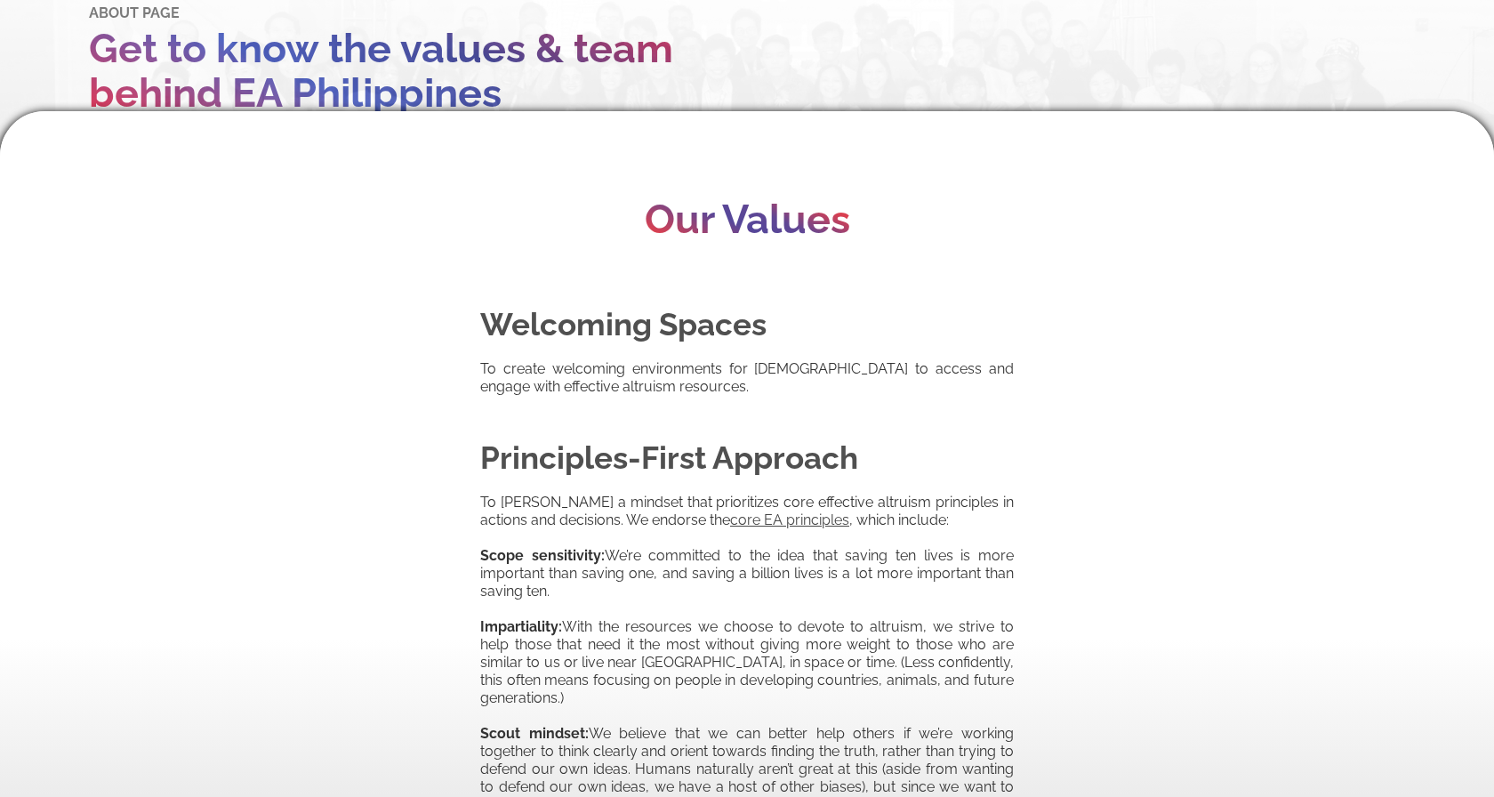
click at [1313, 2] on div "ABOUT PAGE Get to know the values & team behind EA Philippines Effective Altrui…" at bounding box center [747, 272] width 1494 height 1111
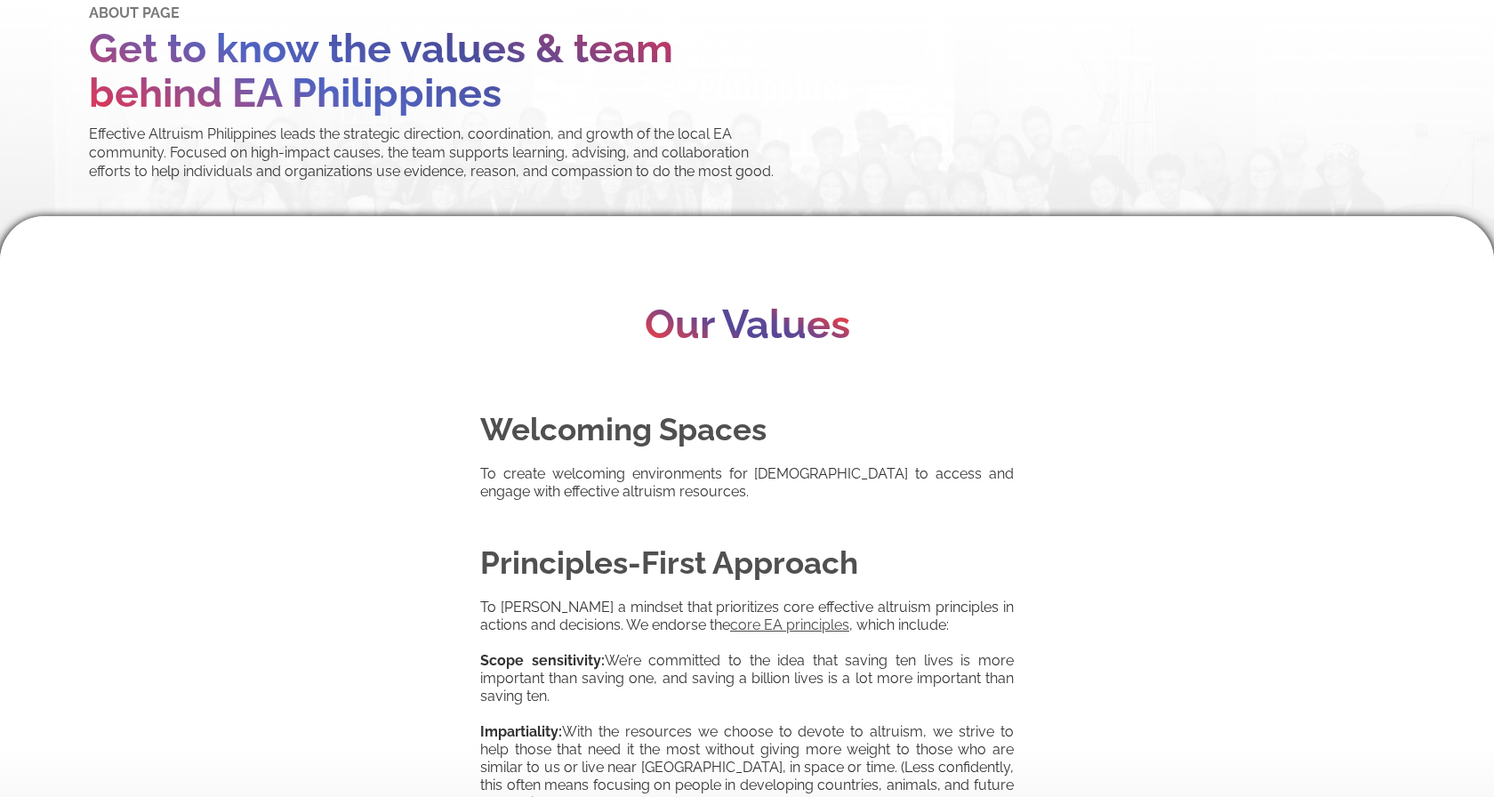
scroll to position [0, 0]
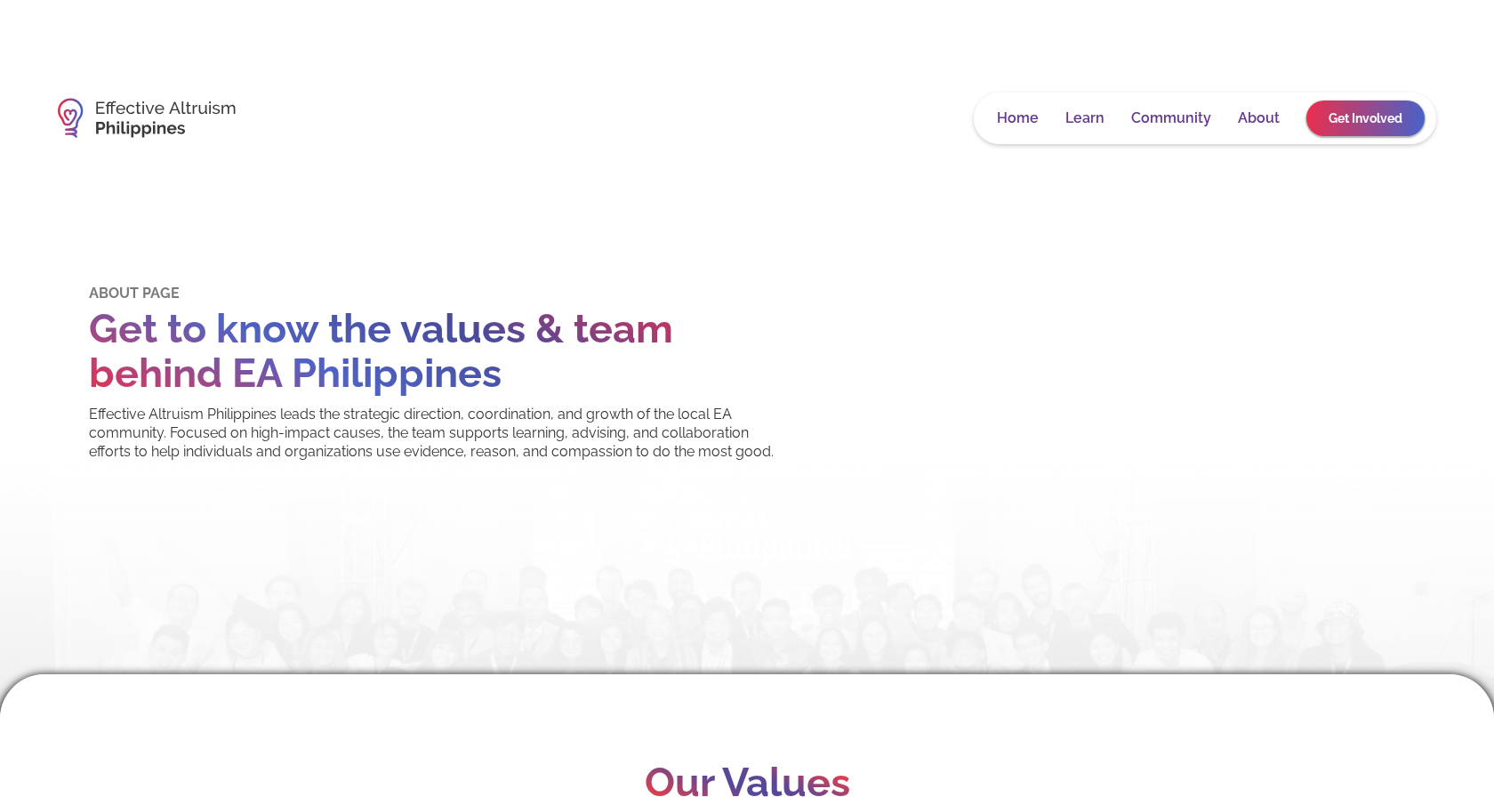
click at [124, 129] on img at bounding box center [147, 118] width 178 height 58
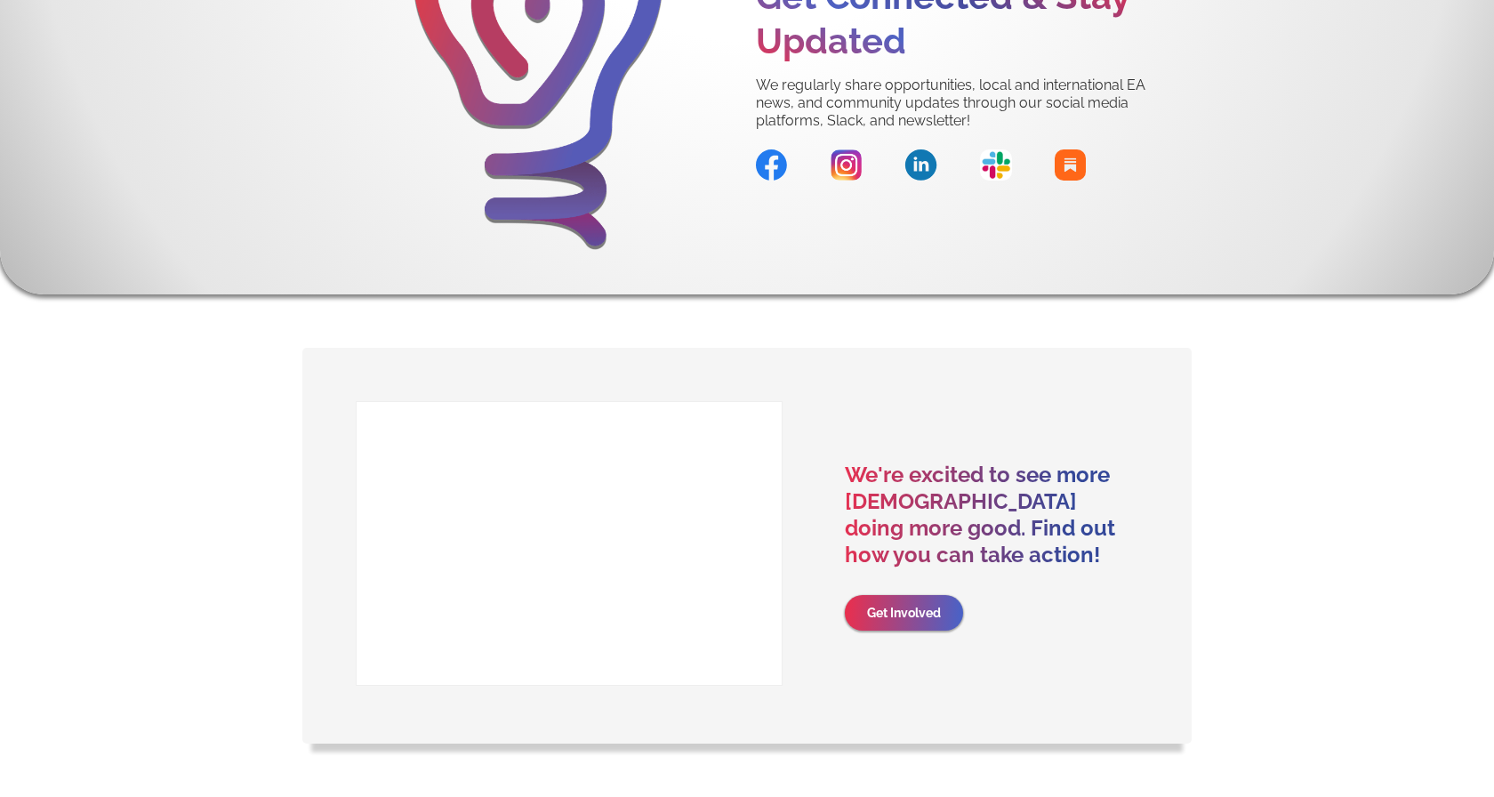
scroll to position [3769, 0]
